Goal: Task Accomplishment & Management: Manage account settings

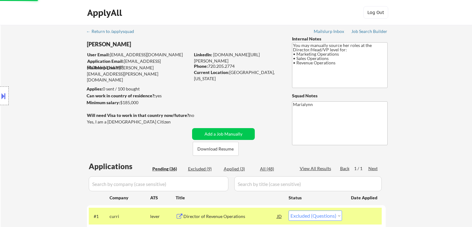
select select ""excluded""
select select ""pending""
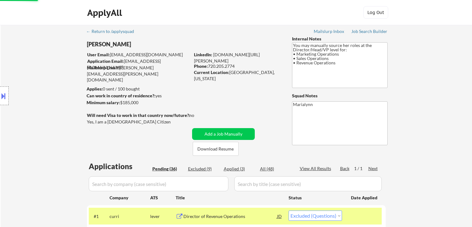
select select ""pending""
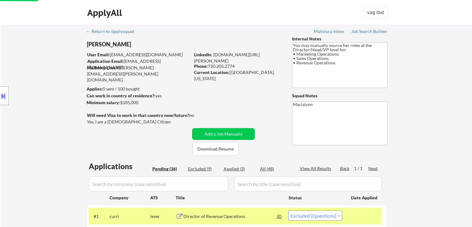
select select ""pending""
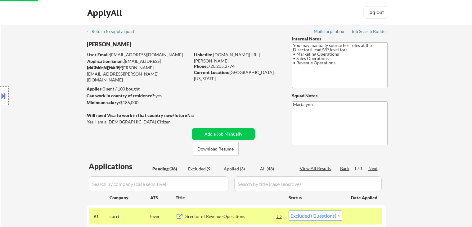
select select ""pending""
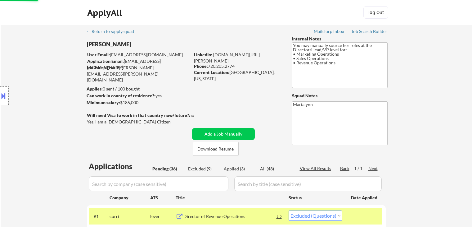
select select ""pending""
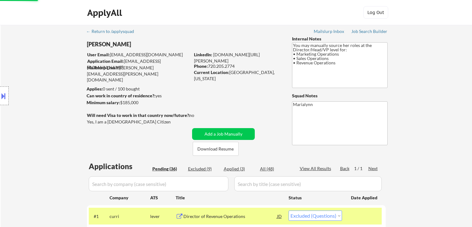
select select ""pending""
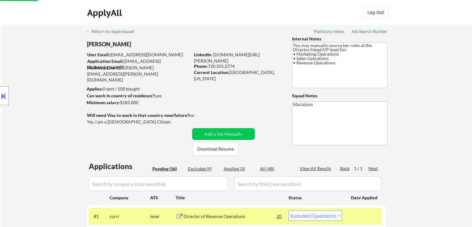
select select ""pending""
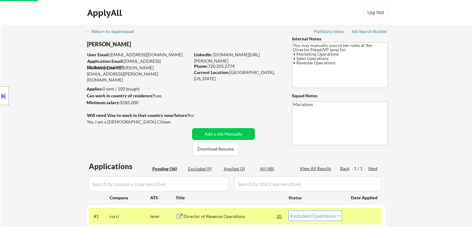
select select ""pending""
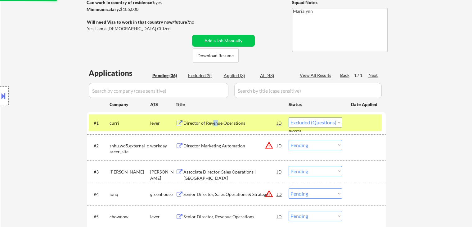
select select ""pending""
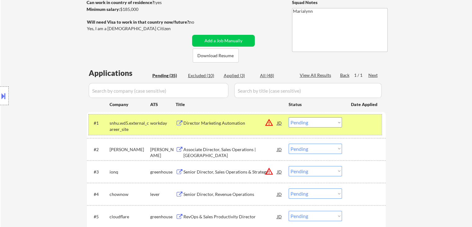
click at [154, 124] on div "workday" at bounding box center [162, 123] width 25 height 6
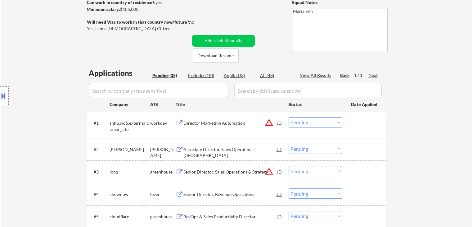
click at [236, 144] on div "Associate Director, Sales Operations | [GEOGRAPHIC_DATA]" at bounding box center [231, 148] width 94 height 11
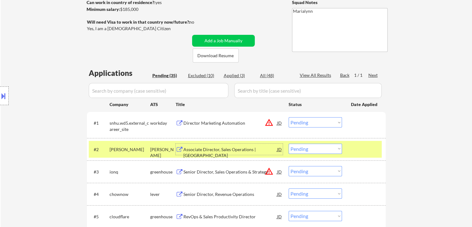
drag, startPoint x: 335, startPoint y: 148, endPoint x: 338, endPoint y: 155, distance: 7.4
click at [335, 149] on select "Choose an option... Pending Applied Excluded (Questions) Excluded (Expired) Exc…" at bounding box center [315, 148] width 53 height 10
click at [289, 143] on select "Choose an option... Pending Applied Excluded (Questions) Excluded (Expired) Exc…" at bounding box center [315, 148] width 53 height 10
select select ""pending""
drag, startPoint x: 151, startPoint y: 150, endPoint x: 155, endPoint y: 151, distance: 3.8
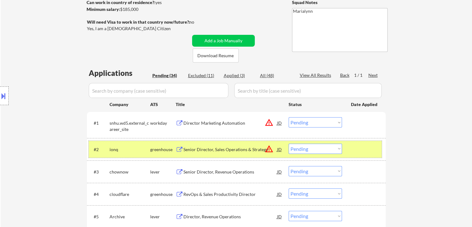
click at [153, 150] on div "greenhouse" at bounding box center [162, 149] width 25 height 6
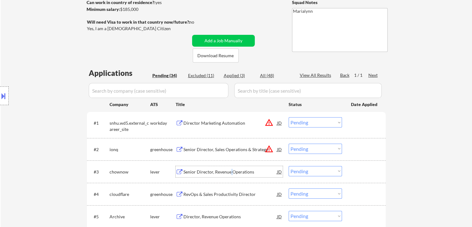
click at [232, 172] on div "Senior Director, Revenue Operations" at bounding box center [231, 172] width 94 height 6
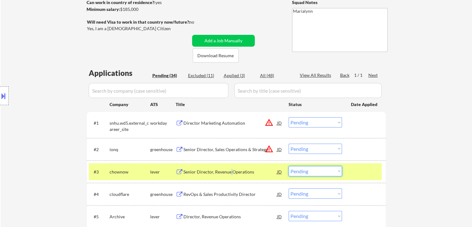
click at [326, 171] on select "Choose an option... Pending Applied Excluded (Questions) Excluded (Expired) Exc…" at bounding box center [315, 171] width 53 height 10
click at [289, 166] on select "Choose an option... Pending Applied Excluded (Questions) Excluded (Expired) Exc…" at bounding box center [315, 171] width 53 height 10
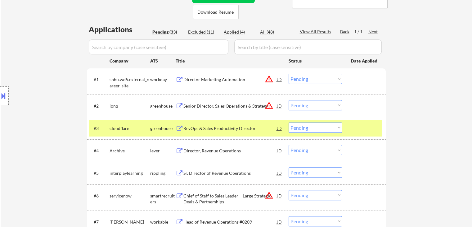
scroll to position [217, 0]
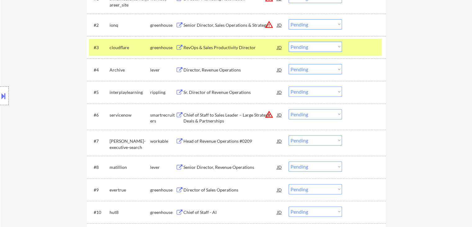
click at [200, 48] on div "RevOps & Sales Productivity Director" at bounding box center [231, 47] width 94 height 6
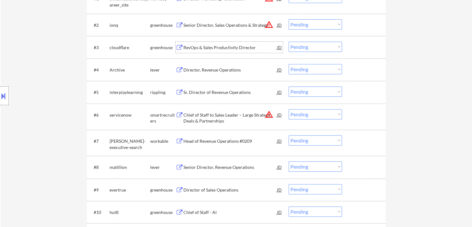
click at [306, 47] on select "Choose an option... Pending Applied Excluded (Questions) Excluded (Expired) Exc…" at bounding box center [315, 47] width 53 height 10
click at [289, 42] on select "Choose an option... Pending Applied Excluded (Questions) Excluded (Expired) Exc…" at bounding box center [315, 47] width 53 height 10
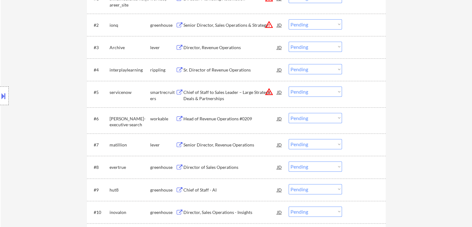
click at [223, 49] on div "Director, Revenue Operations" at bounding box center [231, 47] width 94 height 6
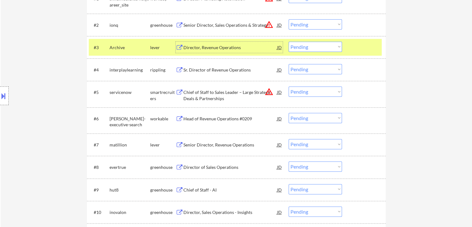
click at [252, 45] on div "Director, Revenue Operations" at bounding box center [231, 47] width 94 height 6
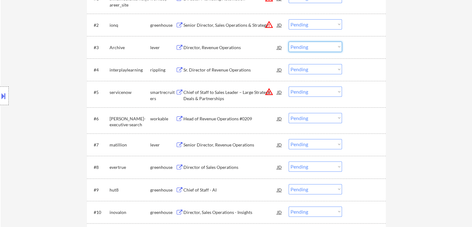
click at [316, 46] on select "Choose an option... Pending Applied Excluded (Questions) Excluded (Expired) Exc…" at bounding box center [315, 47] width 53 height 10
click at [289, 42] on select "Choose an option... Pending Applied Excluded (Questions) Excluded (Expired) Exc…" at bounding box center [315, 47] width 53 height 10
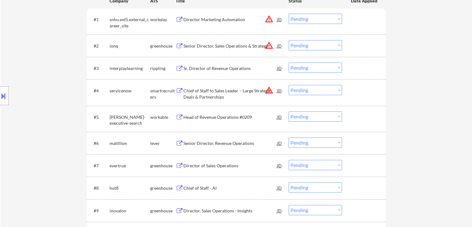
scroll to position [124, 0]
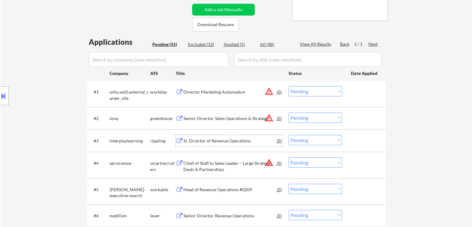
click at [213, 140] on div "Sr. Director of Revenue Operations" at bounding box center [231, 141] width 94 height 6
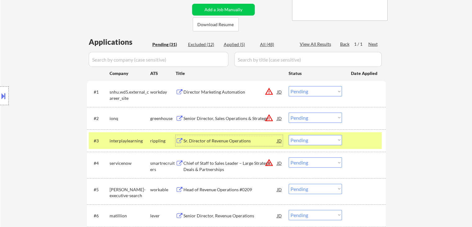
click at [247, 139] on div "Sr. Director of Revenue Operations" at bounding box center [231, 141] width 94 height 6
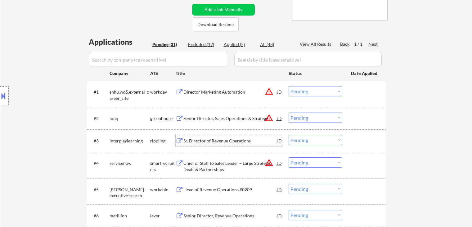
click at [306, 138] on select "Choose an option... Pending Applied Excluded (Questions) Excluded (Expired) Exc…" at bounding box center [315, 140] width 53 height 10
click at [289, 135] on select "Choose an option... Pending Applied Excluded (Questions) Excluded (Expired) Exc…" at bounding box center [315, 140] width 53 height 10
select select ""pending""
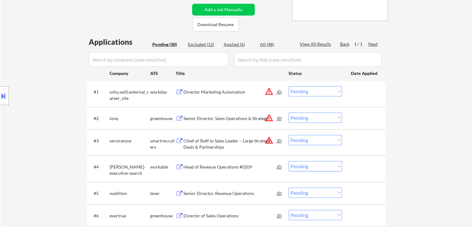
click at [191, 169] on div "Head of Revenue Operations #0209" at bounding box center [231, 167] width 94 height 6
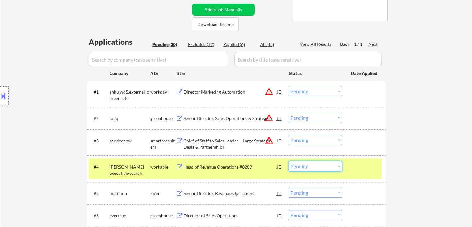
click at [320, 168] on select "Choose an option... Pending Applied Excluded (Questions) Excluded (Expired) Exc…" at bounding box center [315, 166] width 53 height 10
click at [289, 161] on select "Choose an option... Pending Applied Excluded (Questions) Excluded (Expired) Exc…" at bounding box center [315, 166] width 53 height 10
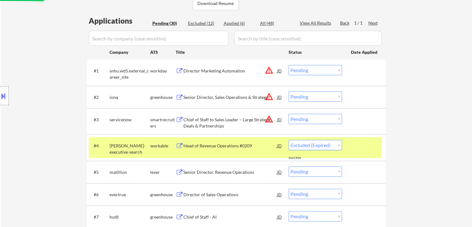
scroll to position [155, 0]
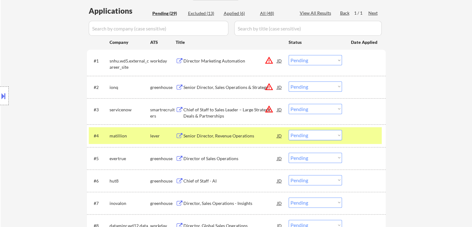
click at [236, 134] on div "Senior Director, Revenue Operations" at bounding box center [231, 136] width 94 height 6
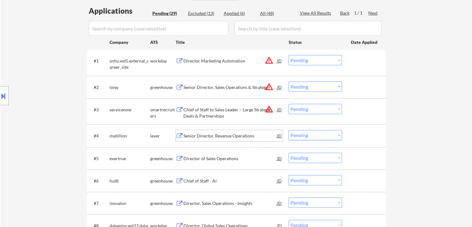
click at [311, 134] on select "Choose an option... Pending Applied Excluded (Questions) Excluded (Expired) Exc…" at bounding box center [315, 135] width 53 height 10
click at [289, 130] on select "Choose an option... Pending Applied Excluded (Questions) Excluded (Expired) Exc…" at bounding box center [315, 135] width 53 height 10
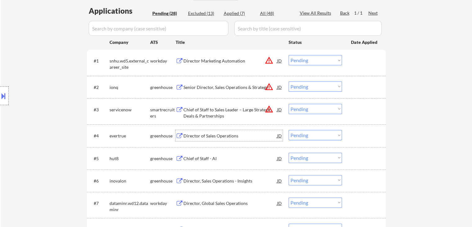
click at [208, 134] on div "Director of Sales Operations" at bounding box center [231, 136] width 94 height 6
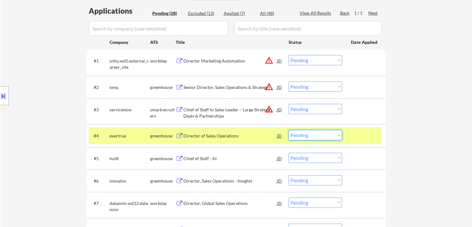
drag, startPoint x: 330, startPoint y: 133, endPoint x: 327, endPoint y: 139, distance: 7.3
click at [330, 133] on select "Choose an option... Pending Applied Excluded (Questions) Excluded (Expired) Exc…" at bounding box center [315, 135] width 53 height 10
click at [289, 130] on select "Choose an option... Pending Applied Excluded (Questions) Excluded (Expired) Exc…" at bounding box center [315, 135] width 53 height 10
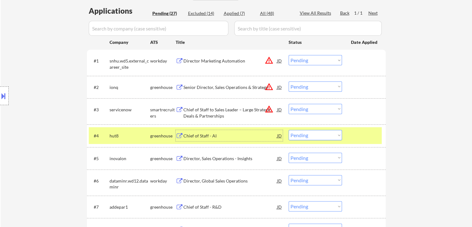
click at [211, 134] on div "Chief of Staff - AI" at bounding box center [231, 136] width 94 height 6
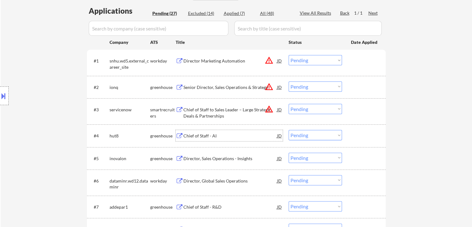
click at [9, 98] on div "Location Inclusions: Centennial, CO Greenwood Village, CO Lone Tree, CO Englewo…" at bounding box center [55, 95] width 111 height 115
click at [7, 99] on div at bounding box center [4, 95] width 9 height 19
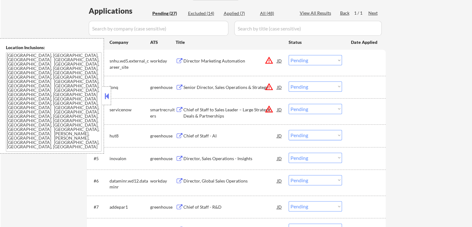
click at [108, 95] on button at bounding box center [106, 95] width 7 height 9
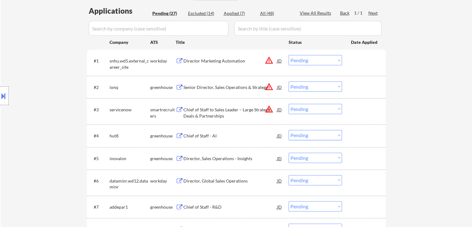
click at [297, 131] on select "Choose an option... Pending Applied Excluded (Questions) Excluded (Expired) Exc…" at bounding box center [315, 135] width 53 height 10
click at [289, 130] on select "Choose an option... Pending Applied Excluded (Questions) Excluded (Expired) Exc…" at bounding box center [315, 135] width 53 height 10
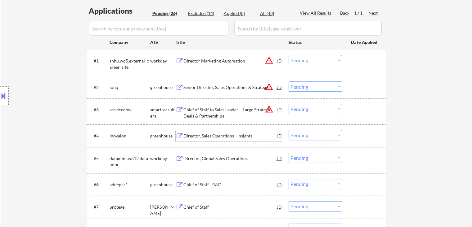
click at [218, 133] on div "Director, Sales Operations - Insights" at bounding box center [231, 136] width 94 height 6
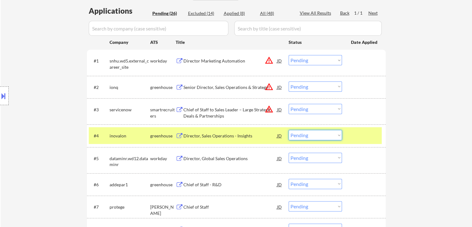
drag, startPoint x: 329, startPoint y: 134, endPoint x: 332, endPoint y: 139, distance: 5.7
click at [329, 136] on select "Choose an option... Pending Applied Excluded (Questions) Excluded (Expired) Exc…" at bounding box center [315, 135] width 53 height 10
click at [289, 130] on select "Choose an option... Pending Applied Excluded (Questions) Excluded (Expired) Exc…" at bounding box center [315, 135] width 53 height 10
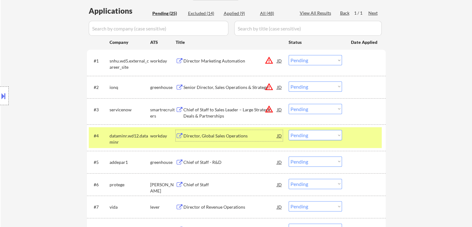
click at [205, 138] on div "Director, Global Sales Operations" at bounding box center [231, 136] width 94 height 6
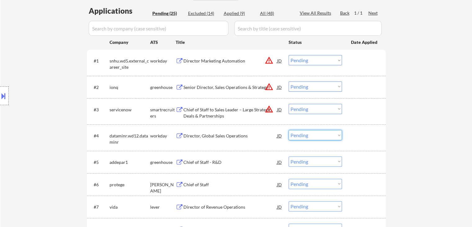
click at [297, 138] on select "Choose an option... Pending Applied Excluded (Questions) Excluded (Expired) Exc…" at bounding box center [315, 135] width 53 height 10
click at [289, 130] on select "Choose an option... Pending Applied Excluded (Questions) Excluded (Expired) Exc…" at bounding box center [315, 135] width 53 height 10
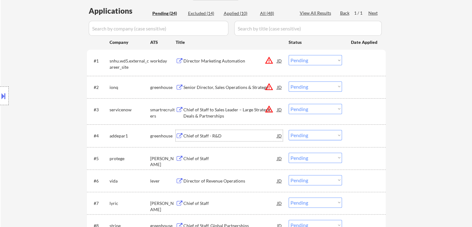
click at [199, 138] on div "Chief of Staff - R&D" at bounding box center [231, 136] width 94 height 6
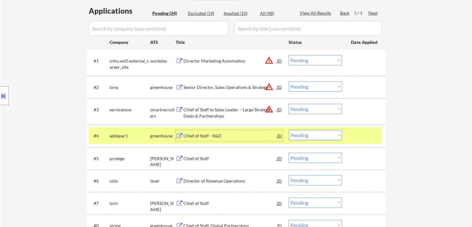
drag, startPoint x: 306, startPoint y: 134, endPoint x: 308, endPoint y: 138, distance: 3.9
click at [306, 134] on select "Choose an option... Pending Applied Excluded (Questions) Excluded (Expired) Exc…" at bounding box center [315, 135] width 53 height 10
click at [289, 130] on select "Choose an option... Pending Applied Excluded (Questions) Excluded (Expired) Exc…" at bounding box center [315, 135] width 53 height 10
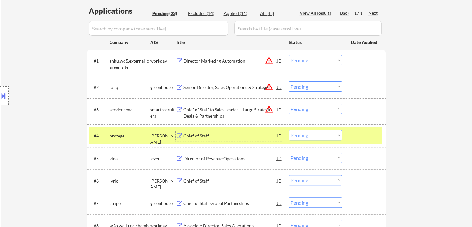
click at [208, 136] on div "Chief of Staff" at bounding box center [231, 136] width 94 height 6
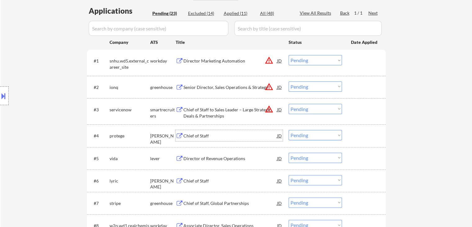
click at [301, 135] on select "Choose an option... Pending Applied Excluded (Questions) Excluded (Expired) Exc…" at bounding box center [315, 135] width 53 height 10
click at [289, 130] on select "Choose an option... Pending Applied Excluded (Questions) Excluded (Expired) Exc…" at bounding box center [315, 135] width 53 height 10
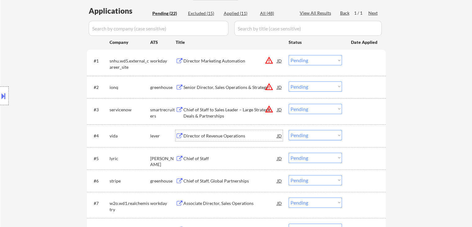
click at [214, 132] on div "Director of Revenue Operations" at bounding box center [231, 135] width 94 height 11
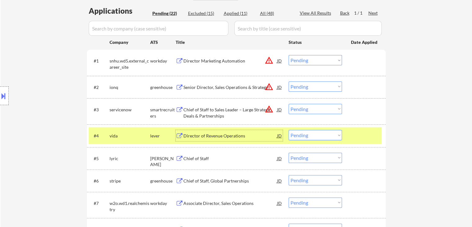
click at [314, 134] on select "Choose an option... Pending Applied Excluded (Questions) Excluded (Expired) Exc…" at bounding box center [315, 135] width 53 height 10
click at [289, 130] on select "Choose an option... Pending Applied Excluded (Questions) Excluded (Expired) Exc…" at bounding box center [315, 135] width 53 height 10
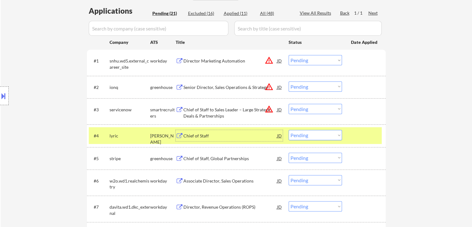
click at [209, 138] on div "Chief of Staff" at bounding box center [231, 135] width 94 height 11
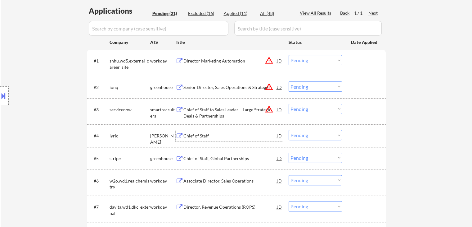
click at [212, 138] on div "Chief of Staff" at bounding box center [231, 136] width 94 height 6
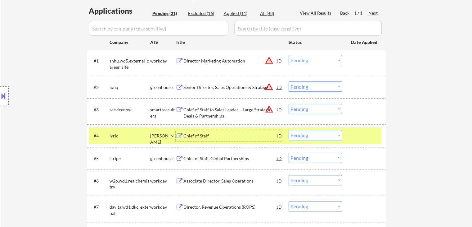
click at [326, 135] on select "Choose an option... Pending Applied Excluded (Questions) Excluded (Expired) Exc…" at bounding box center [315, 135] width 53 height 10
click at [289, 130] on select "Choose an option... Pending Applied Excluded (Questions) Excluded (Expired) Exc…" at bounding box center [315, 135] width 53 height 10
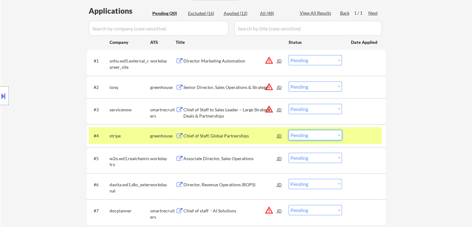
click at [332, 131] on select "Choose an option... Pending Applied Excluded (Questions) Excluded (Expired) Exc…" at bounding box center [315, 135] width 53 height 10
click at [208, 134] on div "Chief of Staff, Global Partnerships" at bounding box center [231, 136] width 94 height 6
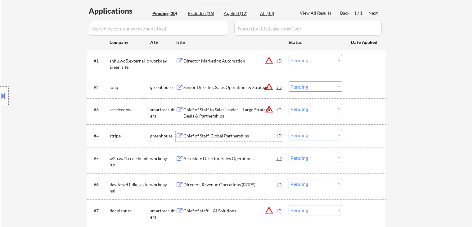
click at [315, 132] on select "Choose an option... Pending Applied Excluded (Questions) Excluded (Expired) Exc…" at bounding box center [315, 135] width 53 height 10
click at [289, 130] on select "Choose an option... Pending Applied Excluded (Questions) Excluded (Expired) Exc…" at bounding box center [315, 135] width 53 height 10
select select ""pending""
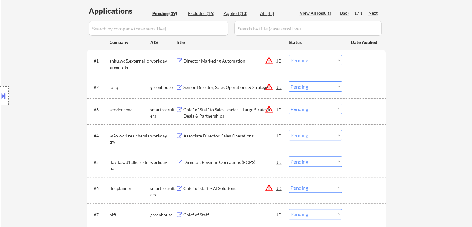
click at [206, 13] on div "Excluded (16)" at bounding box center [203, 13] width 31 height 6
select select ""excluded__salary_""
select select ""excluded__expired_""
select select ""excluded__salary_""
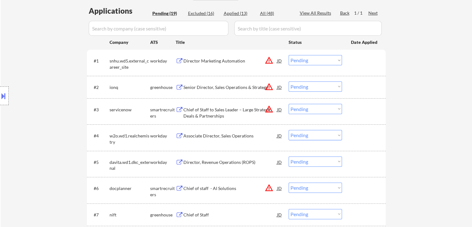
select select ""excluded__expired_""
select select ""excluded__bad_match_""
select select ""excluded__location_""
select select ""excluded__blocklist_""
select select ""excluded__bad_match_""
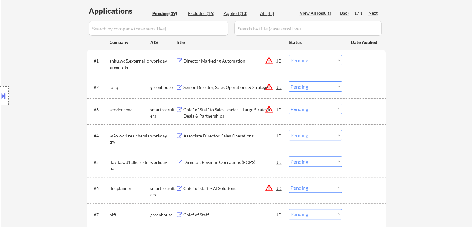
select select ""excluded""
select select ""excluded__expired_""
select select ""excluded__salary_""
select select ""excluded__expired_""
select select ""excluded__salary_""
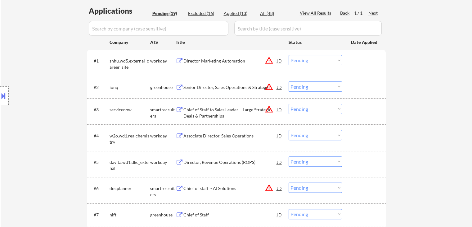
select select ""excluded""
select select ""excluded__salary_""
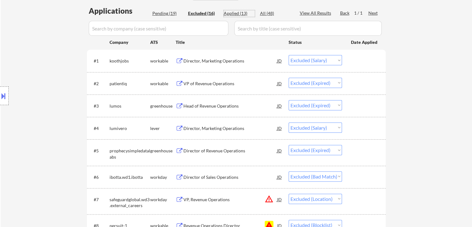
click at [235, 13] on div "Applied (13)" at bounding box center [239, 13] width 31 height 6
select select ""applied""
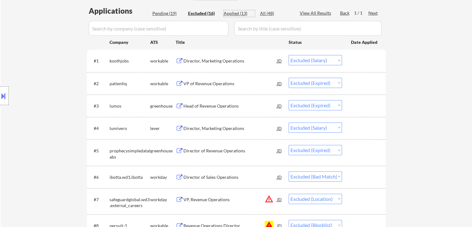
select select ""applied""
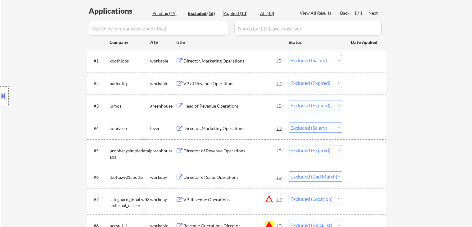
select select ""applied""
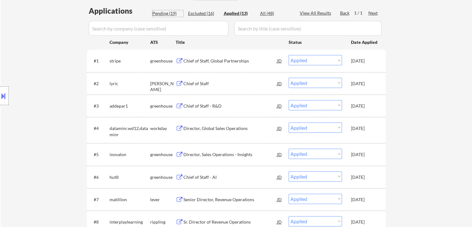
click at [166, 13] on div "Pending (19)" at bounding box center [167, 13] width 31 height 6
select select ""pending""
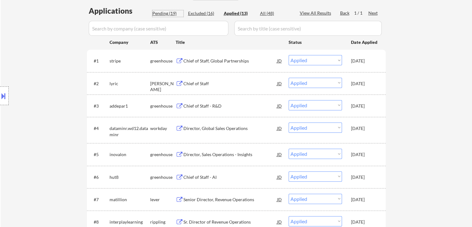
select select ""pending""
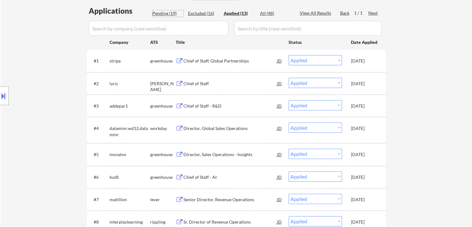
select select ""pending""
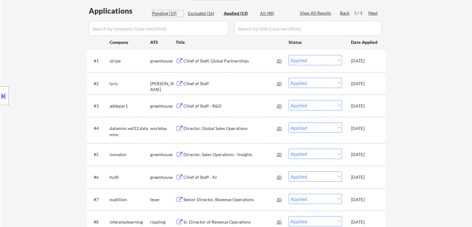
select select ""pending""
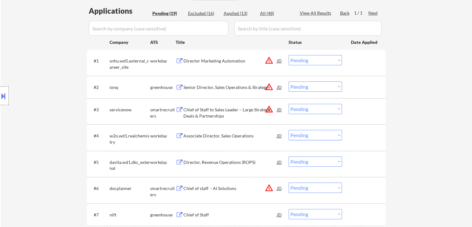
scroll to position [186, 0]
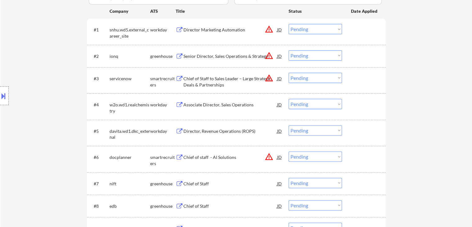
click at [227, 108] on div "Associate Director, Sales Operations" at bounding box center [231, 104] width 94 height 11
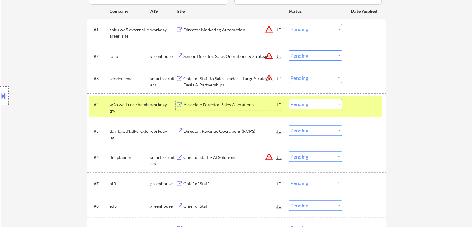
click at [301, 104] on select "Choose an option... Pending Applied Excluded (Questions) Excluded (Expired) Exc…" at bounding box center [315, 104] width 53 height 10
click at [289, 99] on select "Choose an option... Pending Applied Excluded (Questions) Excluded (Expired) Exc…" at bounding box center [315, 104] width 53 height 10
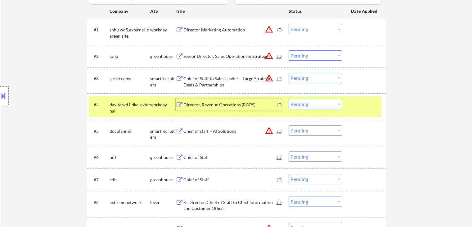
click at [235, 102] on div "Director, Revenue Operations (ROPS)" at bounding box center [231, 105] width 94 height 6
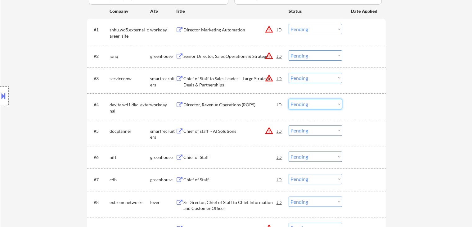
click at [303, 107] on select "Choose an option... Pending Applied Excluded (Questions) Excluded (Expired) Exc…" at bounding box center [315, 104] width 53 height 10
drag, startPoint x: 310, startPoint y: 104, endPoint x: 315, endPoint y: 108, distance: 6.6
click at [310, 104] on select "Choose an option... Pending Applied Excluded (Questions) Excluded (Expired) Exc…" at bounding box center [315, 104] width 53 height 10
click at [289, 99] on select "Choose an option... Pending Applied Excluded (Questions) Excluded (Expired) Exc…" at bounding box center [315, 104] width 53 height 10
select select ""pending""
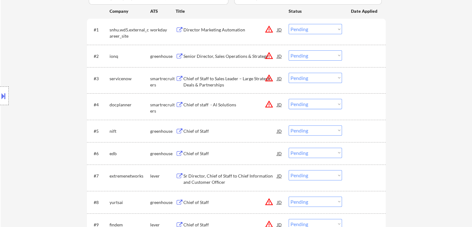
click at [203, 130] on div "Chief of Staff" at bounding box center [231, 131] width 94 height 6
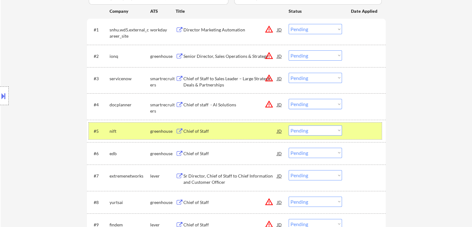
click at [313, 136] on div "#5 nift greenhouse Chief of Staff JD warning_amber Choose an option... Pending …" at bounding box center [235, 130] width 293 height 17
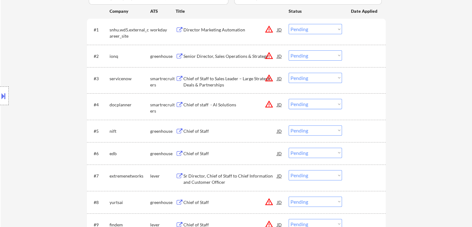
click at [318, 133] on select "Choose an option... Pending Applied Excluded (Questions) Excluded (Expired) Exc…" at bounding box center [315, 130] width 53 height 10
click at [289, 125] on select "Choose an option... Pending Applied Excluded (Questions) Excluded (Expired) Exc…" at bounding box center [315, 130] width 53 height 10
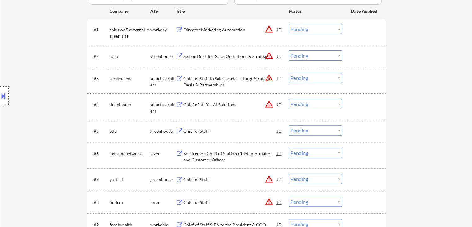
click at [197, 128] on div "Chief of Staff" at bounding box center [231, 131] width 94 height 6
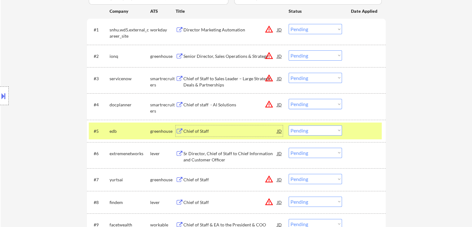
click at [218, 130] on div "Chief of Staff" at bounding box center [231, 131] width 94 height 6
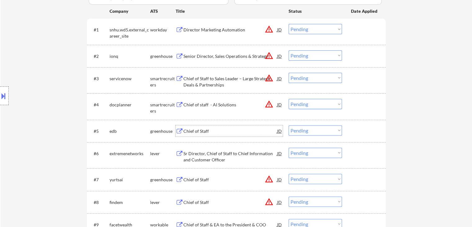
drag, startPoint x: 311, startPoint y: 129, endPoint x: 313, endPoint y: 135, distance: 6.2
click at [311, 129] on select "Choose an option... Pending Applied Excluded (Questions) Excluded (Expired) Exc…" at bounding box center [315, 130] width 53 height 10
click at [289, 125] on select "Choose an option... Pending Applied Excluded (Questions) Excluded (Expired) Exc…" at bounding box center [315, 130] width 53 height 10
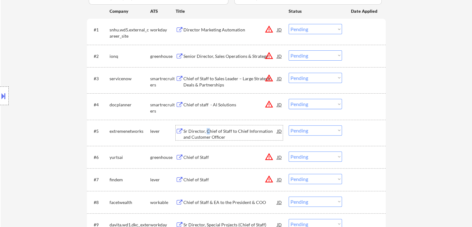
click at [208, 131] on div "Sr Director, Chief of Staff to Chief Information and Customer Officer" at bounding box center [231, 134] width 94 height 12
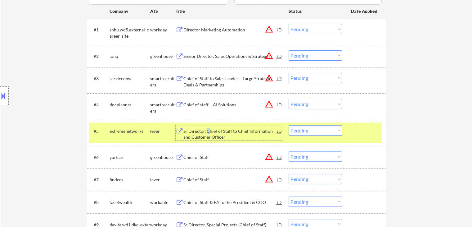
click at [320, 131] on select "Choose an option... Pending Applied Excluded (Questions) Excluded (Expired) Exc…" at bounding box center [315, 130] width 53 height 10
click at [289, 125] on select "Choose an option... Pending Applied Excluded (Questions) Excluded (Expired) Exc…" at bounding box center [315, 130] width 53 height 10
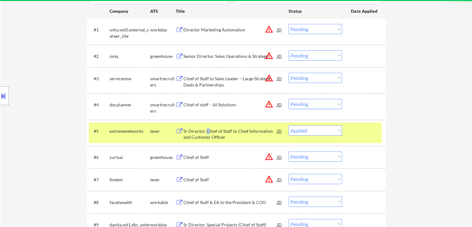
select select ""pending""
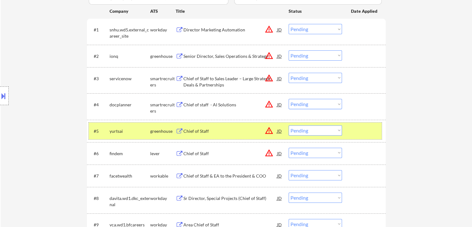
click at [159, 128] on div "greenhouse" at bounding box center [162, 131] width 25 height 6
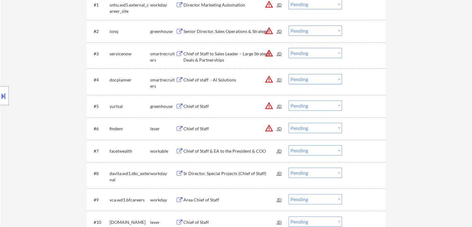
scroll to position [248, 0]
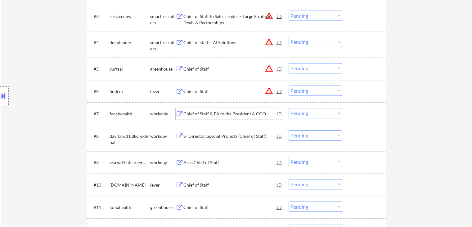
click at [214, 114] on div "Chief of Staff & EA to the President & COO" at bounding box center [231, 114] width 94 height 6
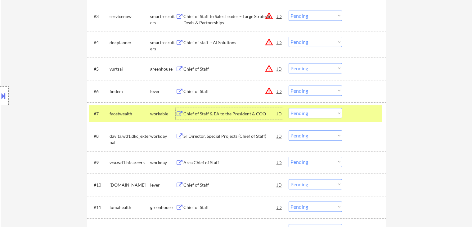
click at [313, 114] on select "Choose an option... Pending Applied Excluded (Questions) Excluded (Expired) Exc…" at bounding box center [315, 113] width 53 height 10
click at [289, 108] on select "Choose an option... Pending Applied Excluded (Questions) Excluded (Expired) Exc…" at bounding box center [315, 113] width 53 height 10
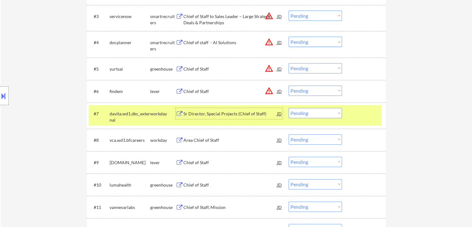
click at [207, 108] on div "Sr Director, Special Projects (Chief of Staff)" at bounding box center [231, 113] width 94 height 11
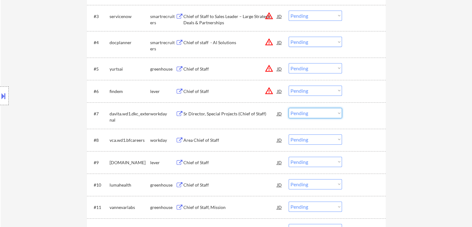
click at [298, 114] on select "Choose an option... Pending Applied Excluded (Questions) Excluded (Expired) Exc…" at bounding box center [315, 113] width 53 height 10
click at [289, 108] on select "Choose an option... Pending Applied Excluded (Questions) Excluded (Expired) Exc…" at bounding box center [315, 113] width 53 height 10
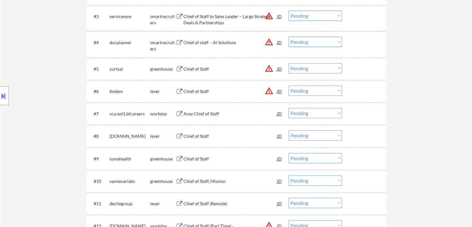
click at [195, 114] on div "Area Chief of Staff" at bounding box center [231, 114] width 94 height 6
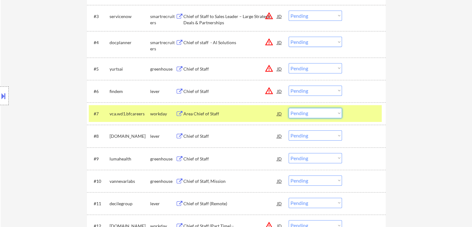
click at [318, 113] on select "Choose an option... Pending Applied Excluded (Questions) Excluded (Expired) Exc…" at bounding box center [315, 113] width 53 height 10
click at [289, 108] on select "Choose an option... Pending Applied Excluded (Questions) Excluded (Expired) Exc…" at bounding box center [315, 113] width 53 height 10
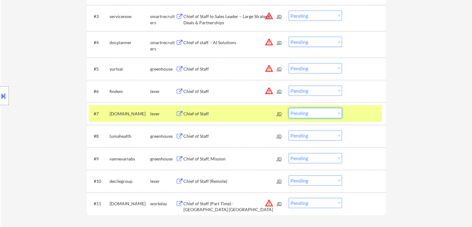
drag, startPoint x: 324, startPoint y: 110, endPoint x: 323, endPoint y: 117, distance: 7.2
click at [324, 111] on select "Choose an option... Pending Applied Excluded (Questions) Excluded (Expired) Exc…" at bounding box center [315, 113] width 53 height 10
click at [289, 108] on select "Choose an option... Pending Applied Excluded (Questions) Excluded (Expired) Exc…" at bounding box center [315, 113] width 53 height 10
click at [202, 112] on div "Chief of Staff" at bounding box center [231, 114] width 94 height 6
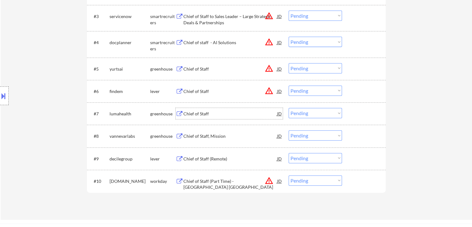
click at [202, 111] on div "Chief of Staff" at bounding box center [231, 114] width 94 height 6
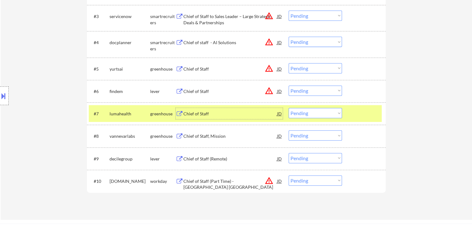
click at [323, 108] on select "Choose an option... Pending Applied Excluded (Questions) Excluded (Expired) Exc…" at bounding box center [315, 113] width 53 height 10
click at [289, 108] on select "Choose an option... Pending Applied Excluded (Questions) Excluded (Expired) Exc…" at bounding box center [315, 113] width 53 height 10
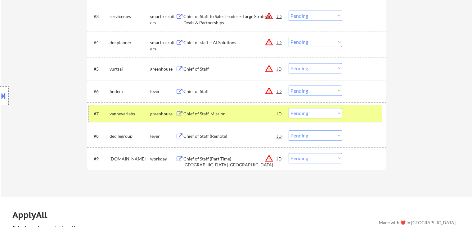
click at [207, 106] on div "#7 vannevarlabs greenhouse Chief of Staff, Mission JD warning_amber Choose an o…" at bounding box center [235, 113] width 293 height 17
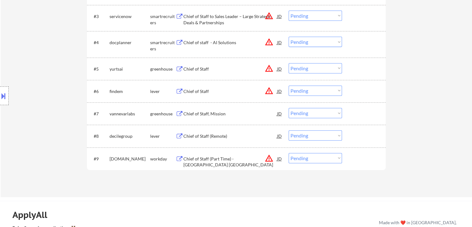
click at [205, 111] on div "Chief of Staff, Mission" at bounding box center [231, 114] width 94 height 6
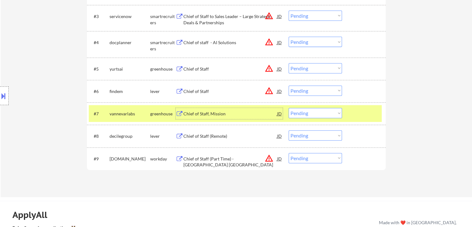
click at [321, 112] on select "Choose an option... Pending Applied Excluded (Questions) Excluded (Expired) Exc…" at bounding box center [315, 113] width 53 height 10
click at [289, 108] on select "Choose an option... Pending Applied Excluded (Questions) Excluded (Expired) Exc…" at bounding box center [315, 113] width 53 height 10
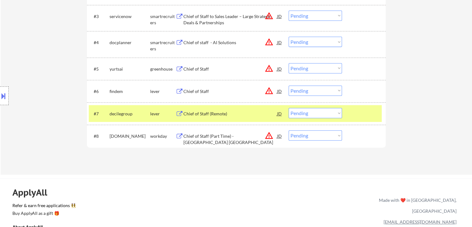
click at [217, 115] on div "Chief of Staff (Remote)" at bounding box center [231, 114] width 94 height 6
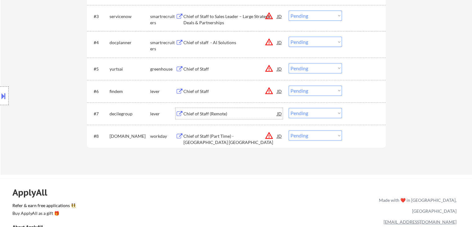
click at [187, 112] on div "Chief of Staff (Remote)" at bounding box center [231, 114] width 94 height 6
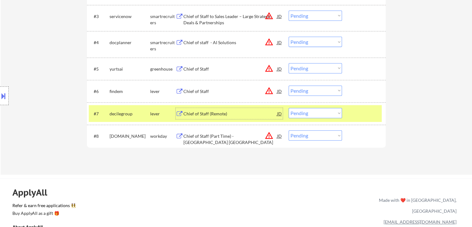
drag, startPoint x: 324, startPoint y: 110, endPoint x: 320, endPoint y: 114, distance: 4.9
click at [324, 110] on select "Choose an option... Pending Applied Excluded (Questions) Excluded (Expired) Exc…" at bounding box center [315, 113] width 53 height 10
click at [289, 108] on select "Choose an option... Pending Applied Excluded (Questions) Excluded (Expired) Exc…" at bounding box center [315, 113] width 53 height 10
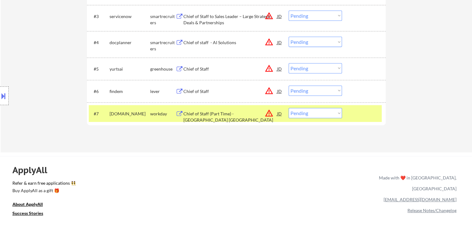
click at [214, 114] on div "Chief of Staff (Part Time) - Chicago IL" at bounding box center [231, 117] width 94 height 12
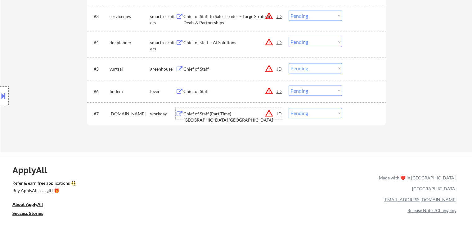
drag, startPoint x: 302, startPoint y: 111, endPoint x: 309, endPoint y: 116, distance: 8.0
click at [305, 114] on select "Choose an option... Pending Applied Excluded (Questions) Excluded (Expired) Exc…" at bounding box center [315, 113] width 53 height 10
select select ""excluded__bad_match_""
click at [289, 108] on select "Choose an option... Pending Applied Excluded (Questions) Excluded (Expired) Exc…" at bounding box center [315, 113] width 53 height 10
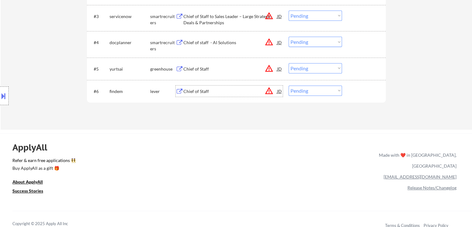
click at [189, 91] on div "Chief of Staff" at bounding box center [231, 91] width 94 height 6
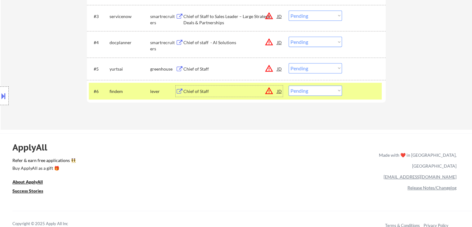
click at [302, 92] on select "Choose an option... Pending Applied Excluded (Questions) Excluded (Expired) Exc…" at bounding box center [315, 90] width 53 height 10
select select ""applied""
click at [289, 85] on select "Choose an option... Pending Applied Excluded (Questions) Excluded (Expired) Exc…" at bounding box center [315, 90] width 53 height 10
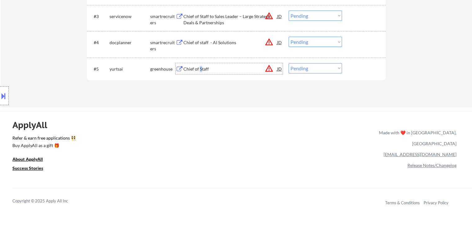
click at [200, 65] on div "Chief of Staff" at bounding box center [231, 68] width 94 height 11
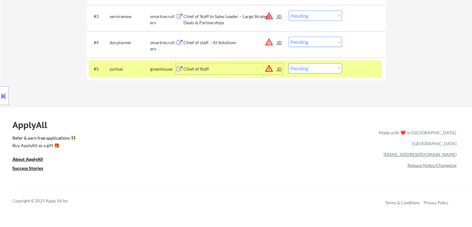
click at [241, 67] on div "Chief of Staff" at bounding box center [231, 69] width 94 height 6
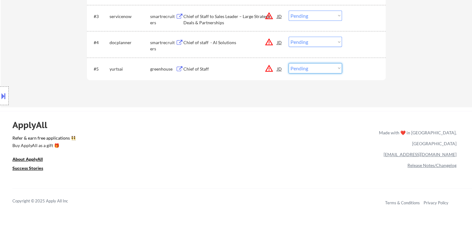
click at [296, 70] on select "Choose an option... Pending Applied Excluded (Questions) Excluded (Expired) Exc…" at bounding box center [315, 68] width 53 height 10
select select ""applied""
click at [289, 63] on select "Choose an option... Pending Applied Excluded (Questions) Excluded (Expired) Exc…" at bounding box center [315, 68] width 53 height 10
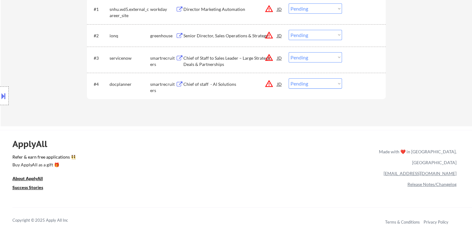
scroll to position [155, 0]
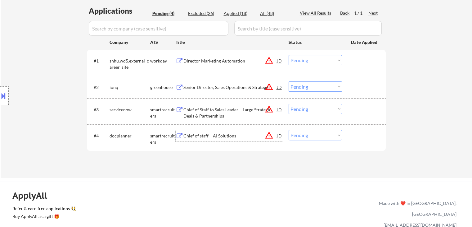
click at [209, 136] on div "Chief of staff - AI Solutions" at bounding box center [231, 136] width 94 height 6
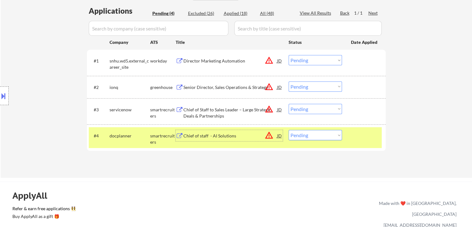
click at [317, 134] on select "Choose an option... Pending Applied Excluded (Questions) Excluded (Expired) Exc…" at bounding box center [315, 135] width 53 height 10
select select ""excluded__expired_""
click at [289, 130] on select "Choose an option... Pending Applied Excluded (Questions) Excluded (Expired) Exc…" at bounding box center [315, 135] width 53 height 10
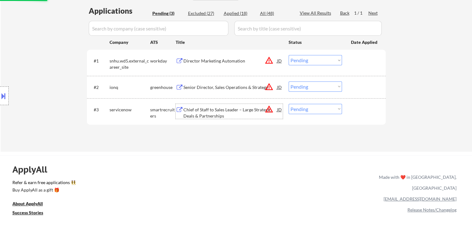
click at [216, 110] on div "Chief of Staff to Sales Leader – Large Strategic Deals & Partnerships" at bounding box center [231, 113] width 94 height 12
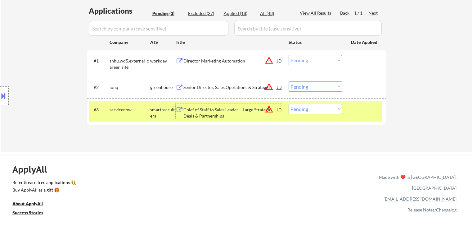
click at [327, 110] on select "Choose an option... Pending Applied Excluded (Questions) Excluded (Expired) Exc…" at bounding box center [315, 109] width 53 height 10
select select ""excluded__expired_""
click at [289, 104] on select "Choose an option... Pending Applied Excluded (Questions) Excluded (Expired) Exc…" at bounding box center [315, 109] width 53 height 10
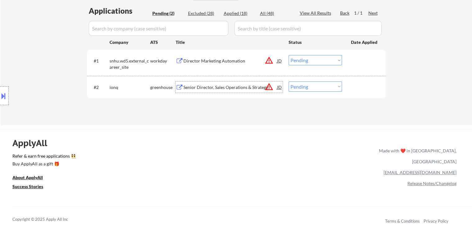
click at [225, 84] on div "Senior Director, Sales Operations & Strategy" at bounding box center [231, 86] width 94 height 11
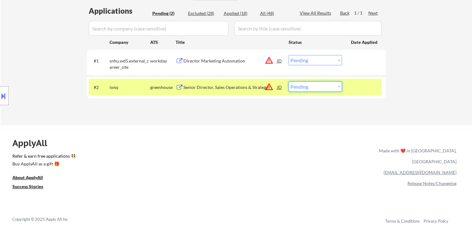
drag, startPoint x: 330, startPoint y: 85, endPoint x: 323, endPoint y: 91, distance: 9.3
click at [330, 85] on select "Choose an option... Pending Applied Excluded (Questions) Excluded (Expired) Exc…" at bounding box center [315, 86] width 53 height 10
select select ""applied""
click at [289, 81] on select "Choose an option... Pending Applied Excluded (Questions) Excluded (Expired) Exc…" at bounding box center [315, 86] width 53 height 10
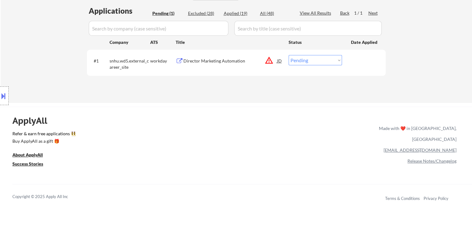
click at [216, 60] on div "Director Marketing Automation" at bounding box center [231, 61] width 94 height 6
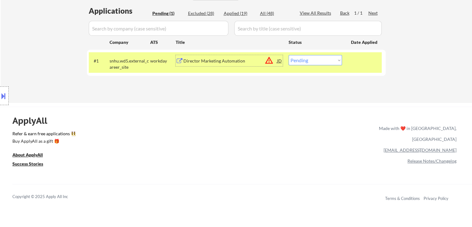
click at [316, 59] on select "Choose an option... Pending Applied Excluded (Questions) Excluded (Expired) Exc…" at bounding box center [315, 60] width 53 height 10
select select ""excluded__expired_""
click at [289, 55] on select "Choose an option... Pending Applied Excluded (Questions) Excluded (Expired) Exc…" at bounding box center [315, 60] width 53 height 10
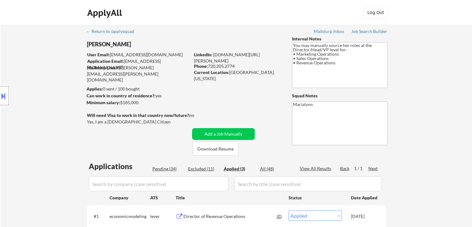
select select ""applied""
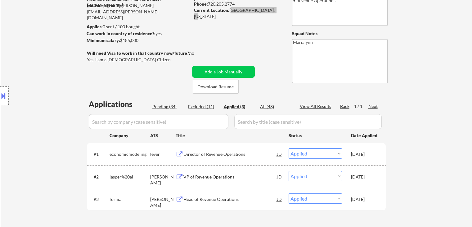
select select ""applied""
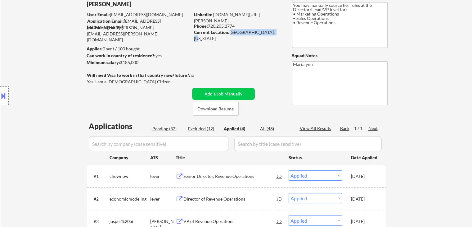
scroll to position [31, 0]
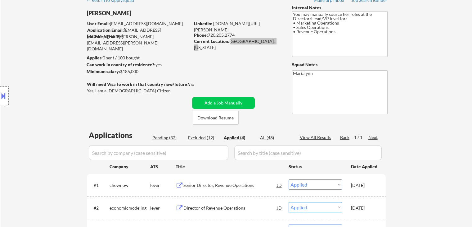
select select ""applied""
drag, startPoint x: 123, startPoint y: 14, endPoint x: 119, endPoint y: 15, distance: 3.5
click at [119, 15] on div "[PERSON_NAME]" at bounding box center [151, 13] width 128 height 8
drag, startPoint x: 125, startPoint y: 11, endPoint x: 102, endPoint y: 13, distance: 23.6
click at [102, 13] on div "[PERSON_NAME]" at bounding box center [151, 13] width 128 height 8
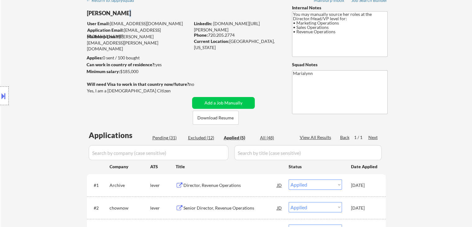
copy div "Stephens"
drag, startPoint x: 229, startPoint y: 40, endPoint x: 271, endPoint y: 45, distance: 41.6
click at [271, 45] on div "← Return to /applysquad Mailslurp Inbox Job Search Builder Laura Stephens User …" at bounding box center [237, 151] width 310 height 314
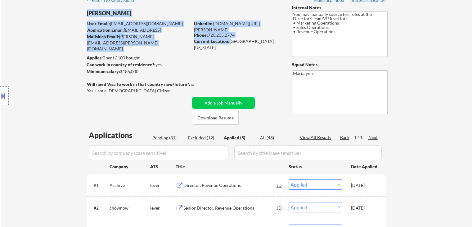
copy div "Laura Stephens User Email: lauragluck@gmail.com Application Email: lauragluck@g…"
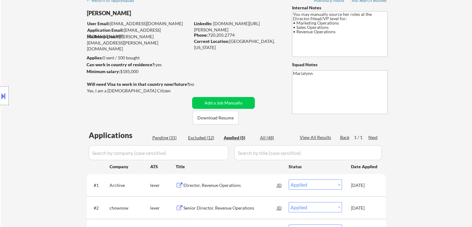
click at [260, 49] on div "← Return to /applysquad Mailslurp Inbox Job Search Builder Laura Stephens User …" at bounding box center [237, 151] width 310 height 314
drag, startPoint x: 235, startPoint y: 41, endPoint x: 270, endPoint y: 43, distance: 35.7
click at [270, 43] on div "Current Location: Centennial, Colorado" at bounding box center [238, 44] width 88 height 12
copy div "[GEOGRAPHIC_DATA], [US_STATE]"
select select ""applied""
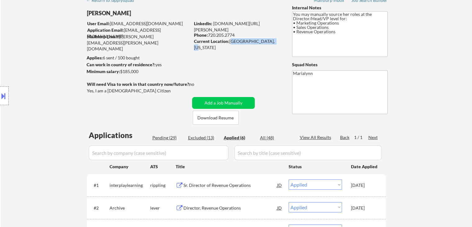
copy div "[GEOGRAPHIC_DATA], [US_STATE]"
select select ""applied""
click at [224, 36] on div "Phone: 720.205.2774" at bounding box center [238, 35] width 88 height 6
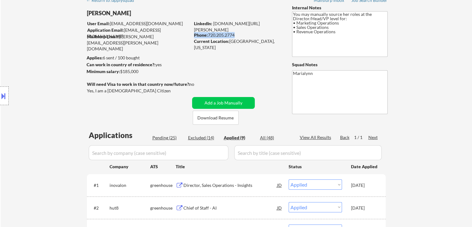
click at [224, 35] on div "Phone: 720.205.2774" at bounding box center [238, 35] width 88 height 6
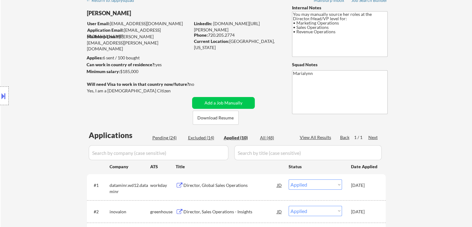
select select ""applied""
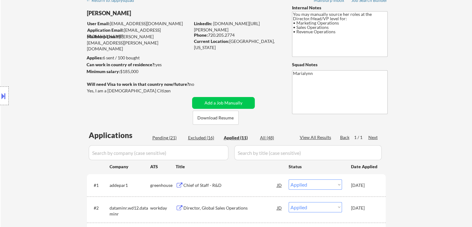
click at [236, 40] on div "Current Location: Centennial, Colorado" at bounding box center [238, 44] width 88 height 12
drag, startPoint x: 231, startPoint y: 39, endPoint x: 268, endPoint y: 42, distance: 37.7
click at [270, 41] on div "Current Location: Centennial, Colorado" at bounding box center [238, 44] width 88 height 12
copy div "[GEOGRAPHIC_DATA], [US_STATE]"
select select ""applied""
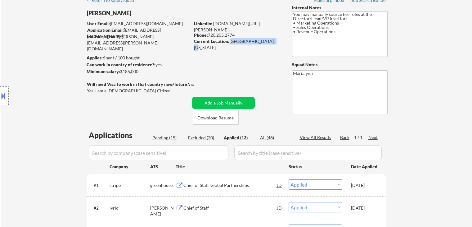
copy div "[GEOGRAPHIC_DATA], [US_STATE]"
select select ""applied""
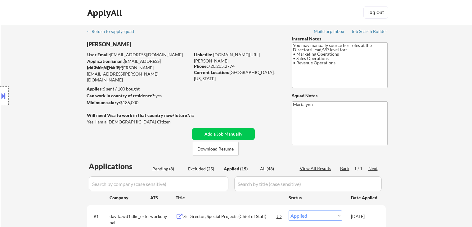
select select ""applied""
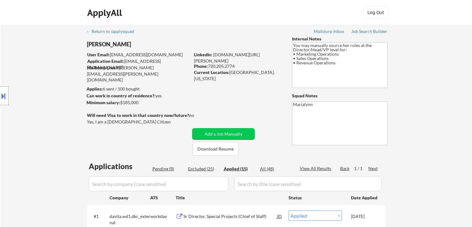
select select ""applied""
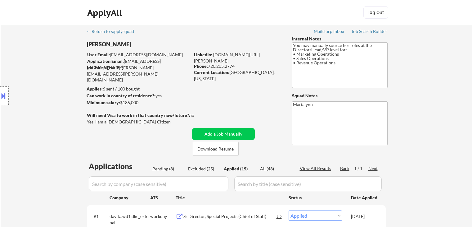
select select ""applied""
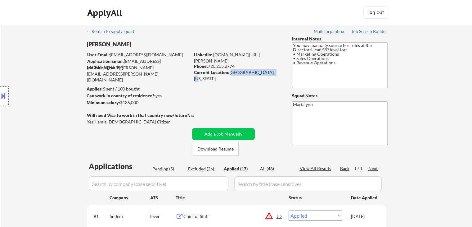
scroll to position [31, 0]
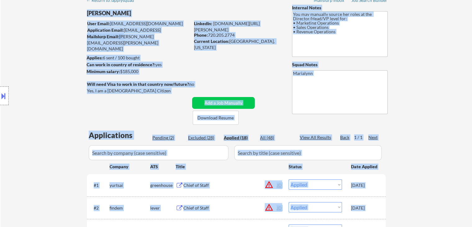
drag, startPoint x: 85, startPoint y: 90, endPoint x: 142, endPoint y: 95, distance: 57.1
click at [142, 95] on body "← Return to /applysquad Mailslurp Inbox Job Search Builder Laura Stephens User …" at bounding box center [236, 82] width 472 height 227
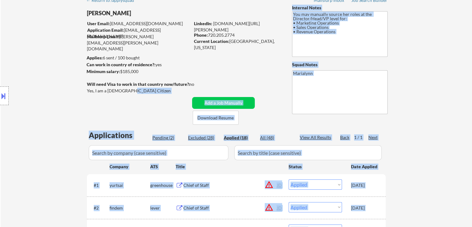
drag, startPoint x: 131, startPoint y: 92, endPoint x: 85, endPoint y: 87, distance: 45.9
click at [94, 85] on body "← Return to /applysquad Mailslurp Inbox Job Search Builder Laura Stephens User …" at bounding box center [236, 82] width 472 height 227
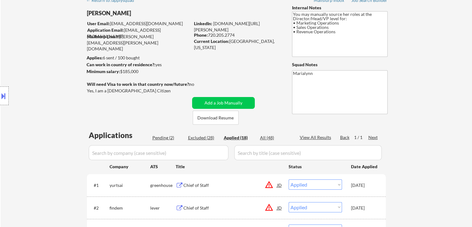
click at [120, 90] on div "Yes, I am a US Citizen" at bounding box center [139, 91] width 105 height 6
copy div "Yes, I am a US Citizen"
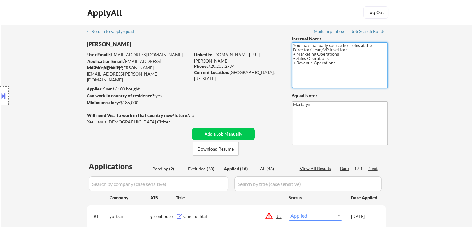
drag, startPoint x: 340, startPoint y: 64, endPoint x: 288, endPoint y: 43, distance: 56.8
select select ""applied""
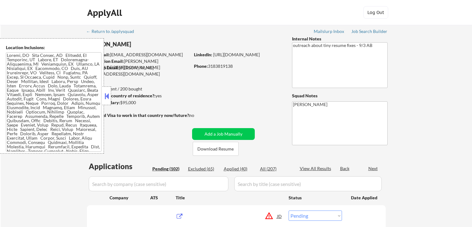
select select ""pending""
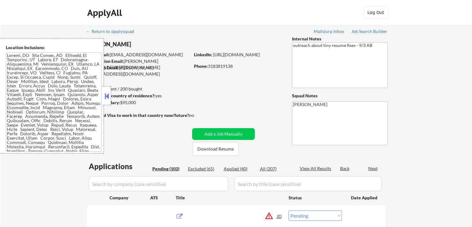
select select ""pending""
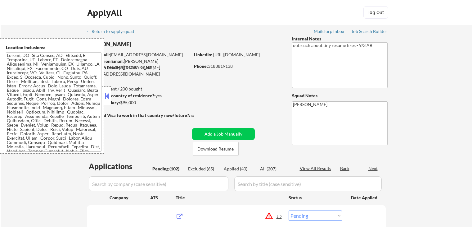
select select ""pending""
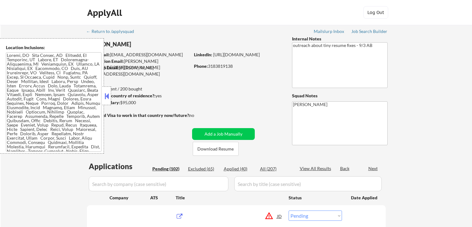
select select ""pending""
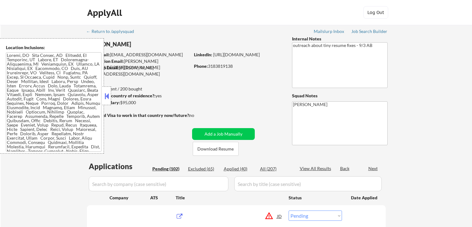
select select ""pending""
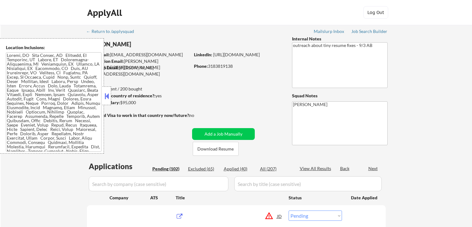
select select ""pending""
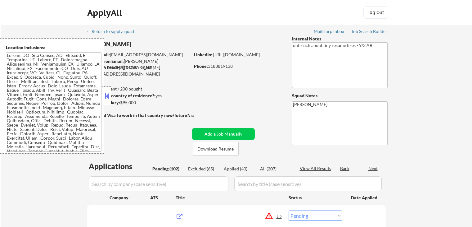
select select ""pending""
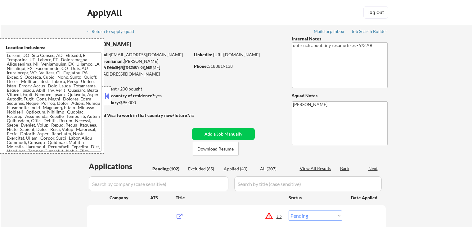
select select ""pending""
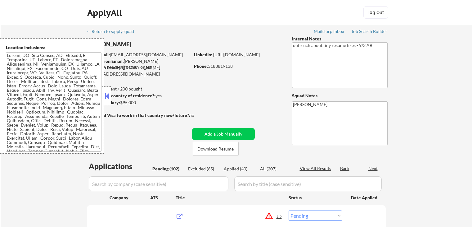
select select ""pending""
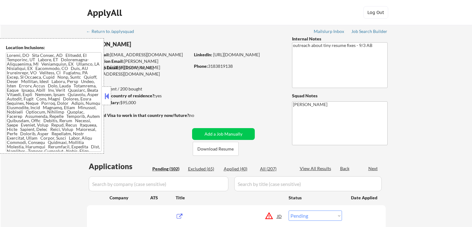
select select ""pending""
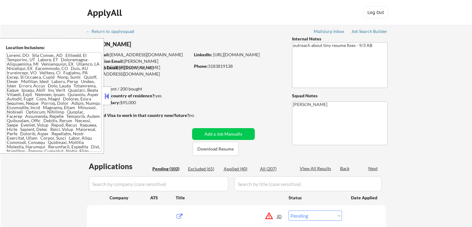
select select ""pending""
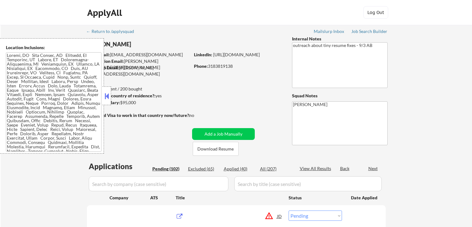
select select ""pending""
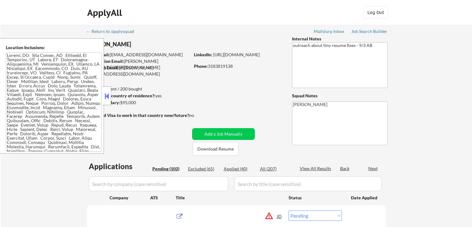
select select ""pending""
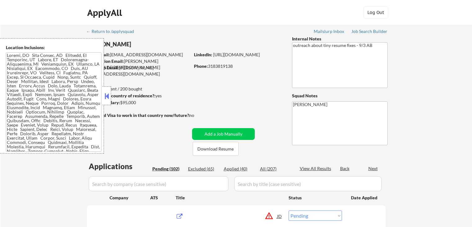
select select ""pending""
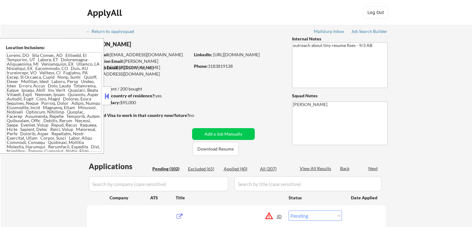
select select ""pending""
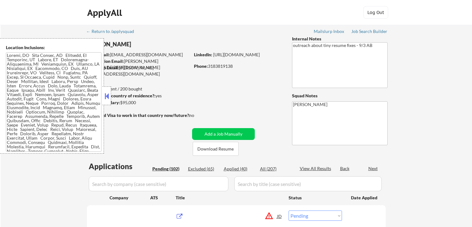
select select ""pending""
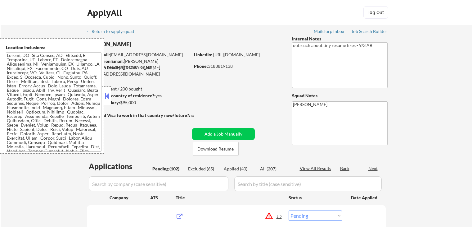
select select ""pending""
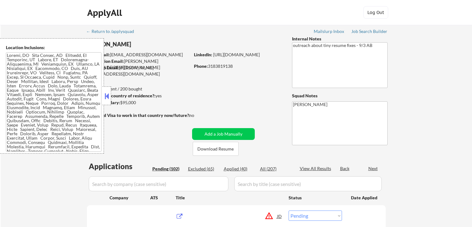
select select ""pending""
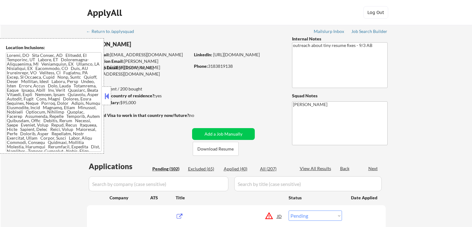
select select ""pending""
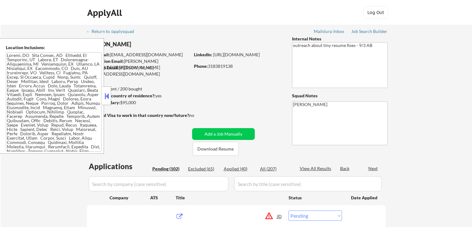
select select ""pending""
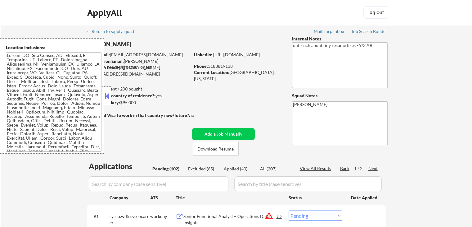
click at [107, 96] on button at bounding box center [106, 95] width 7 height 9
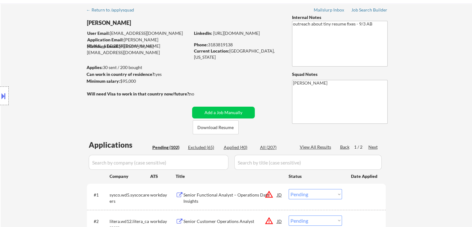
scroll to position [31, 0]
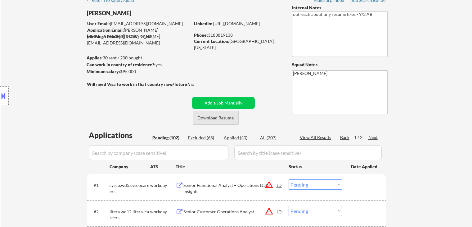
click at [224, 118] on button "Download Resume" at bounding box center [216, 118] width 46 height 14
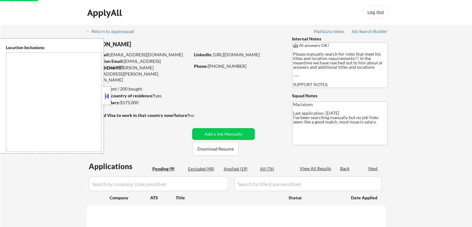
select select ""pending""
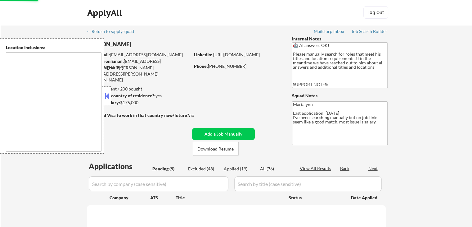
select select ""pending""
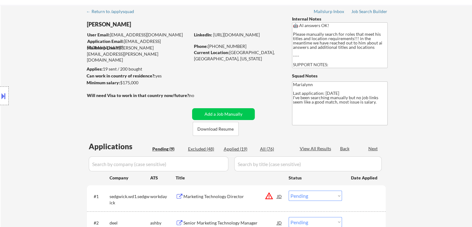
scroll to position [31, 0]
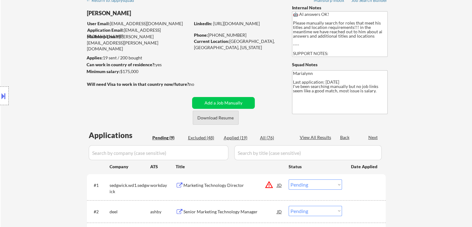
click at [216, 120] on button "Download Resume" at bounding box center [216, 118] width 46 height 14
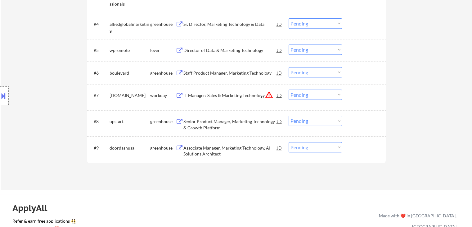
scroll to position [124, 0]
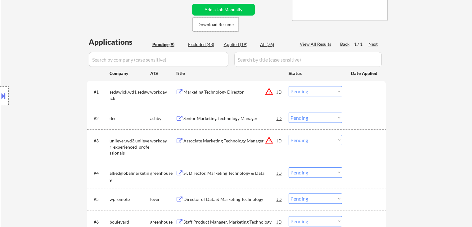
click at [226, 120] on div "Senior Marketing Technology Manager" at bounding box center [231, 118] width 94 height 6
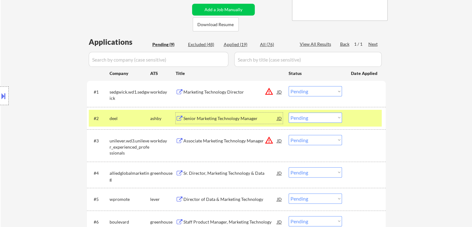
drag, startPoint x: 312, startPoint y: 115, endPoint x: 313, endPoint y: 119, distance: 4.0
click at [312, 116] on select "Choose an option... Pending Applied Excluded (Questions) Excluded (Expired) Exc…" at bounding box center [315, 117] width 53 height 10
click at [289, 112] on select "Choose an option... Pending Applied Excluded (Questions) Excluded (Expired) Exc…" at bounding box center [315, 117] width 53 height 10
select select ""pending""
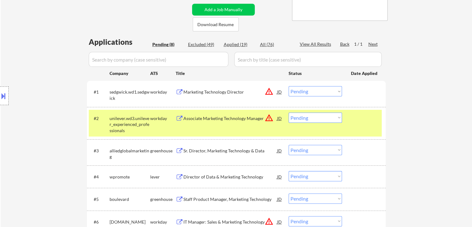
click at [135, 117] on div "unilever.wd3.unilever_experienced_professionals" at bounding box center [130, 124] width 41 height 18
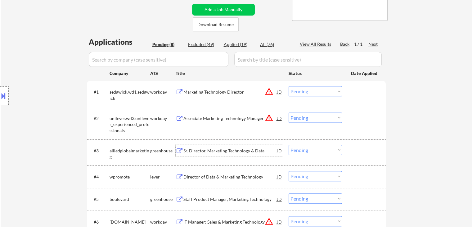
click at [243, 148] on div "Sr. Director, Marketing Technology & Data" at bounding box center [231, 151] width 94 height 6
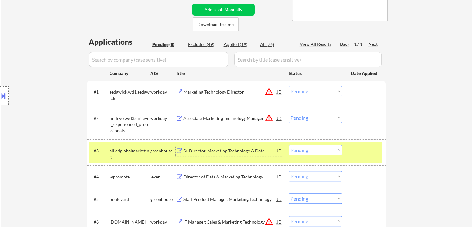
click at [314, 149] on select "Choose an option... Pending Applied Excluded (Questions) Excluded (Expired) Exc…" at bounding box center [315, 150] width 53 height 10
click at [289, 145] on select "Choose an option... Pending Applied Excluded (Questions) Excluded (Expired) Exc…" at bounding box center [315, 150] width 53 height 10
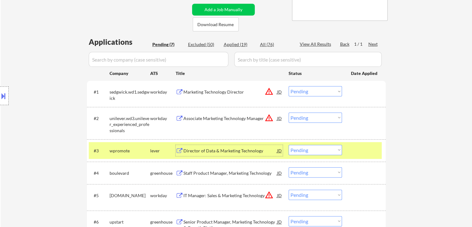
click at [227, 149] on div "Director of Data & Marketing Technology" at bounding box center [231, 151] width 94 height 6
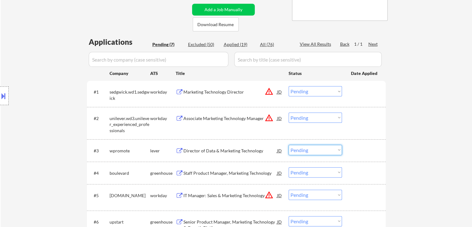
click at [312, 154] on select "Choose an option... Pending Applied Excluded (Questions) Excluded (Expired) Exc…" at bounding box center [315, 150] width 53 height 10
click at [289, 145] on select "Choose an option... Pending Applied Excluded (Questions) Excluded (Expired) Exc…" at bounding box center [315, 150] width 53 height 10
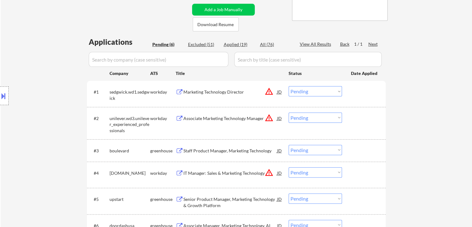
click at [245, 147] on div "Staff Product Manager, Marketing Technology" at bounding box center [231, 150] width 94 height 11
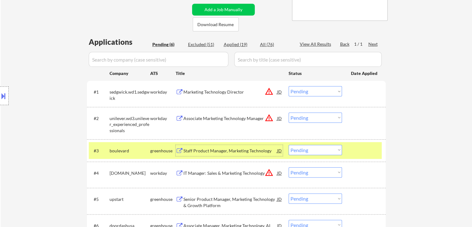
click at [297, 148] on select "Choose an option... Pending Applied Excluded (Questions) Excluded (Expired) Exc…" at bounding box center [315, 150] width 53 height 10
click at [289, 145] on select "Choose an option... Pending Applied Excluded (Questions) Excluded (Expired) Exc…" at bounding box center [315, 150] width 53 height 10
select select ""pending""
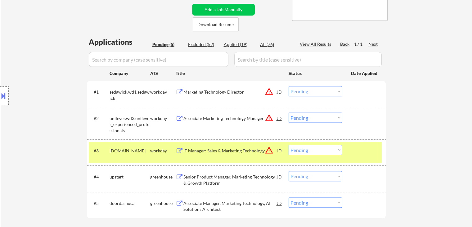
click at [165, 148] on div "workday" at bounding box center [162, 151] width 25 height 6
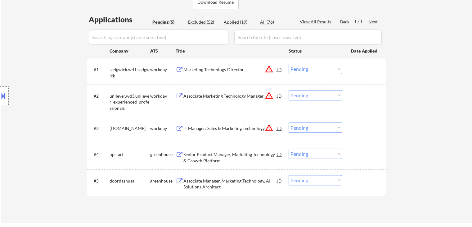
scroll to position [186, 0]
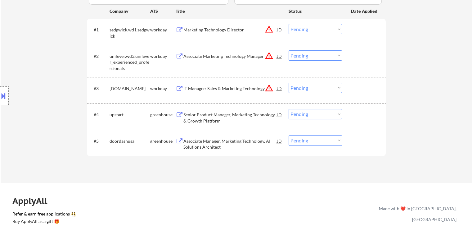
click at [243, 112] on div "Senior Product Manager, Marketing Technology & Growth Platform" at bounding box center [231, 117] width 94 height 12
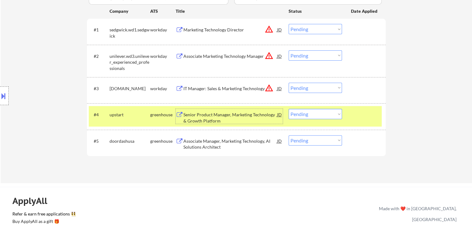
click at [311, 113] on select "Choose an option... Pending Applied Excluded (Questions) Excluded (Expired) Exc…" at bounding box center [315, 114] width 53 height 10
click at [289, 109] on select "Choose an option... Pending Applied Excluded (Questions) Excluded (Expired) Exc…" at bounding box center [315, 114] width 53 height 10
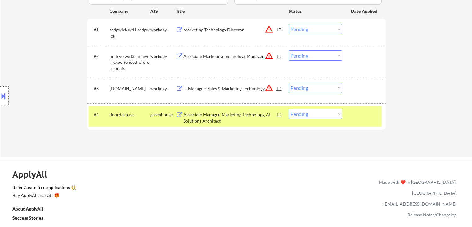
click at [198, 122] on div "Associate Manager, Marketing Technology, AI Solutions Architect" at bounding box center [231, 117] width 94 height 12
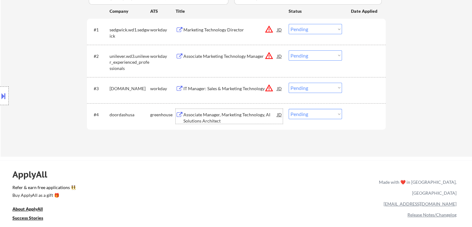
click at [303, 116] on select "Choose an option... Pending Applied Excluded (Questions) Excluded (Expired) Exc…" at bounding box center [315, 114] width 53 height 10
select select ""excluded__bad_match_""
click at [289, 109] on select "Choose an option... Pending Applied Excluded (Questions) Excluded (Expired) Exc…" at bounding box center [315, 114] width 53 height 10
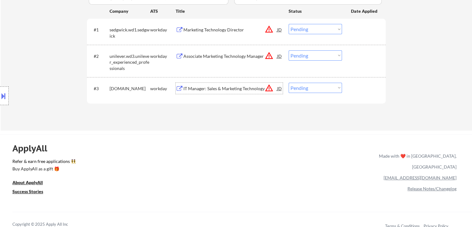
click at [231, 92] on div "IT Manager: Sales & Marketing Technology" at bounding box center [231, 88] width 94 height 11
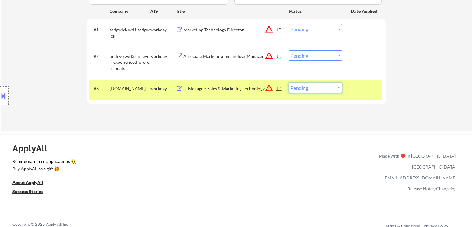
click at [301, 90] on select "Choose an option... Pending Applied Excluded (Questions) Excluded (Expired) Exc…" at bounding box center [315, 88] width 53 height 10
select select ""excluded__bad_match_""
click at [289, 83] on select "Choose an option... Pending Applied Excluded (Questions) Excluded (Expired) Exc…" at bounding box center [315, 88] width 53 height 10
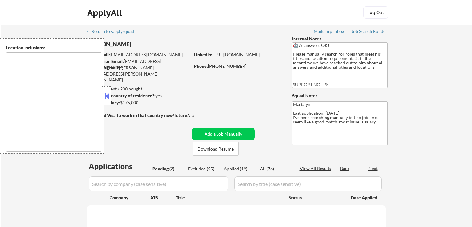
scroll to position [211, 0]
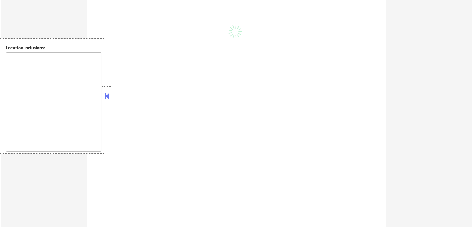
select select ""pending""
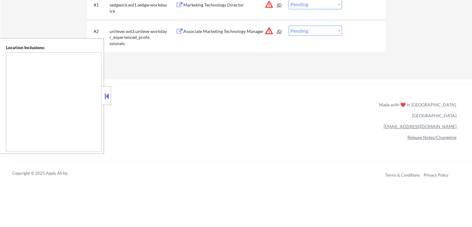
type textarea "[GEOGRAPHIC_DATA], [GEOGRAPHIC_DATA] [GEOGRAPHIC_DATA], [GEOGRAPHIC_DATA] [GEOG…"
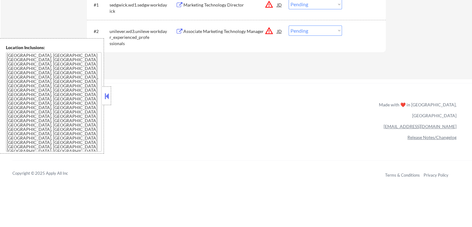
scroll to position [186, 0]
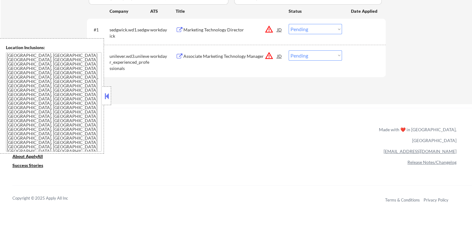
drag, startPoint x: 109, startPoint y: 95, endPoint x: 152, endPoint y: 105, distance: 44.6
click at [109, 95] on button at bounding box center [106, 95] width 7 height 9
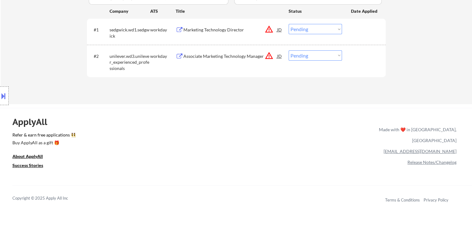
click at [217, 108] on div "ApplyAll Refer & earn free applications 👯‍♀️ Buy ApplyAll as a gift 🎁 About App…" at bounding box center [236, 156] width 472 height 97
click at [247, 54] on div "Associate Marketing Technology Manager" at bounding box center [231, 56] width 94 height 6
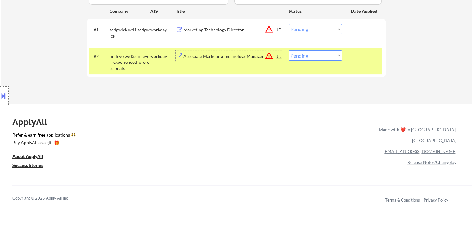
drag, startPoint x: 304, startPoint y: 52, endPoint x: 305, endPoint y: 56, distance: 4.1
click at [304, 52] on select "Choose an option... Pending Applied Excluded (Questions) Excluded (Expired) Exc…" at bounding box center [315, 55] width 53 height 10
select select ""excluded__bad_match_""
click at [289, 50] on select "Choose an option... Pending Applied Excluded (Questions) Excluded (Expired) Exc…" at bounding box center [315, 55] width 53 height 10
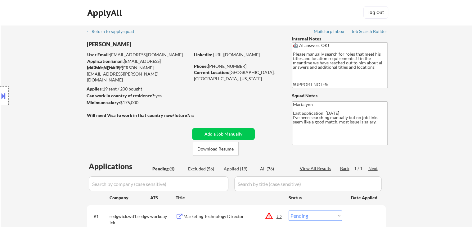
scroll to position [124, 0]
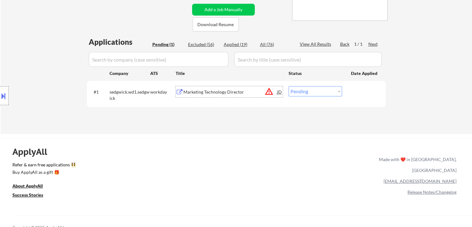
click at [220, 90] on div "Marketing Technology Director" at bounding box center [231, 92] width 94 height 6
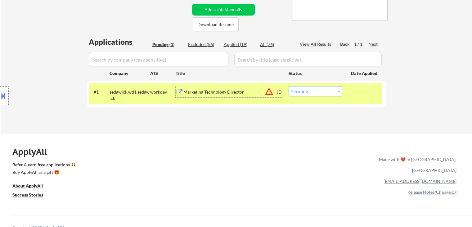
drag, startPoint x: 307, startPoint y: 92, endPoint x: 311, endPoint y: 96, distance: 5.5
click at [307, 93] on select "Choose an option... Pending Applied Excluded (Questions) Excluded (Expired) Exc…" at bounding box center [315, 91] width 53 height 10
select select ""excluded__expired_""
click at [289, 86] on select "Choose an option... Pending Applied Excluded (Questions) Excluded (Expired) Exc…" at bounding box center [315, 91] width 53 height 10
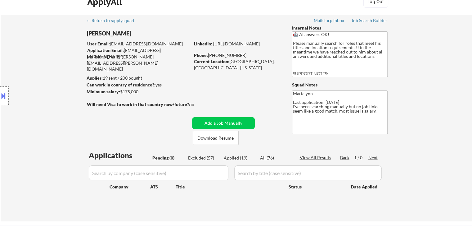
scroll to position [0, 0]
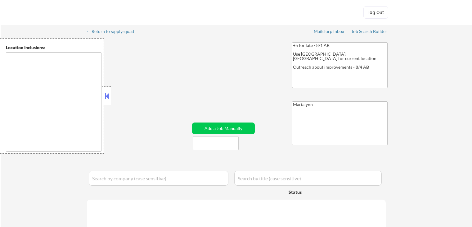
type textarea "[GEOGRAPHIC_DATA], [GEOGRAPHIC_DATA] [GEOGRAPHIC_DATA], [GEOGRAPHIC_DATA] [GEOG…"
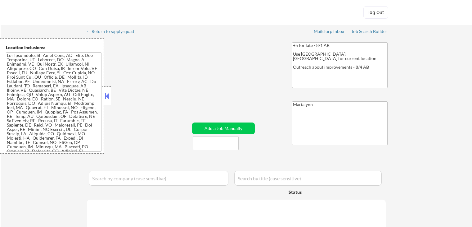
select select ""pending""
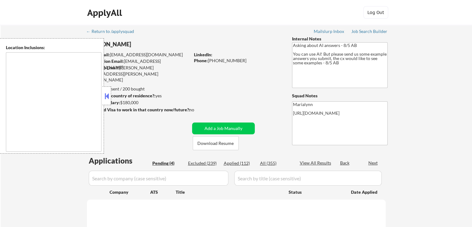
select select ""pending""
type textarea "[GEOGRAPHIC_DATA], [GEOGRAPHIC_DATA] [GEOGRAPHIC_DATA], [GEOGRAPHIC_DATA], [GEO…"
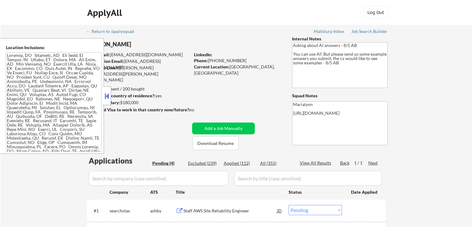
click at [107, 94] on button at bounding box center [106, 95] width 7 height 9
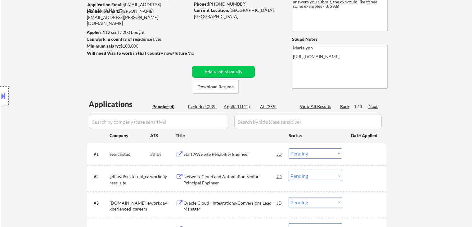
scroll to position [62, 0]
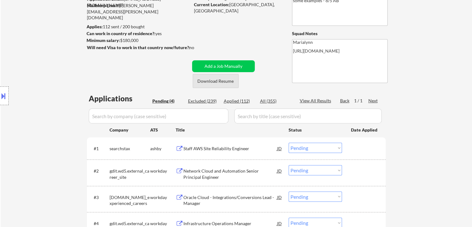
click at [226, 83] on button "Download Resume" at bounding box center [216, 81] width 46 height 14
click at [191, 146] on div "Staff AWS Site Reliability Engineer" at bounding box center [231, 148] width 94 height 6
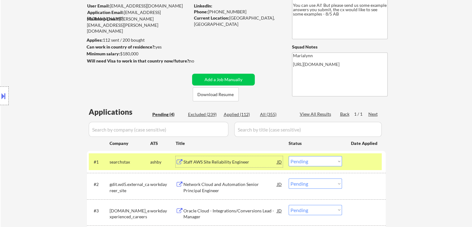
scroll to position [93, 0]
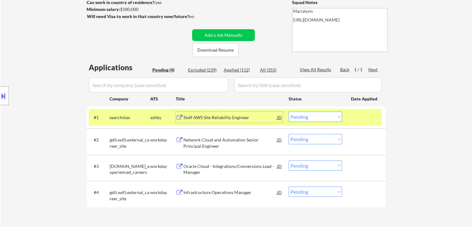
click at [308, 118] on select "Choose an option... Pending Applied Excluded (Questions) Excluded (Expired) Exc…" at bounding box center [315, 116] width 53 height 10
click at [289, 111] on select "Choose an option... Pending Applied Excluded (Questions) Excluded (Expired) Exc…" at bounding box center [315, 116] width 53 height 10
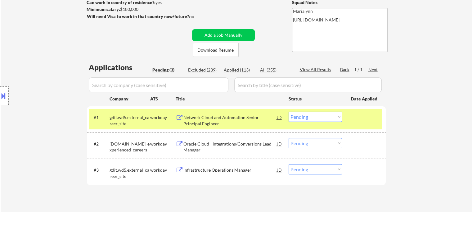
click at [204, 120] on div "Network Cloud and Automation Senior Principal Engineer" at bounding box center [231, 120] width 94 height 12
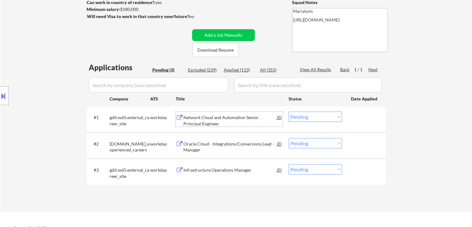
click at [311, 115] on select "Choose an option... Pending Applied Excluded (Questions) Excluded (Expired) Exc…" at bounding box center [315, 116] width 53 height 10
click at [289, 111] on select "Choose an option... Pending Applied Excluded (Questions) Excluded (Expired) Exc…" at bounding box center [315, 116] width 53 height 10
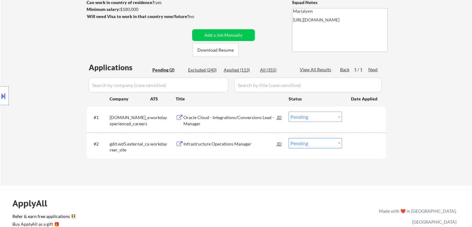
click at [221, 122] on div "Oracle Cloud - Integrations/Conversions Lead - Manager" at bounding box center [231, 120] width 94 height 12
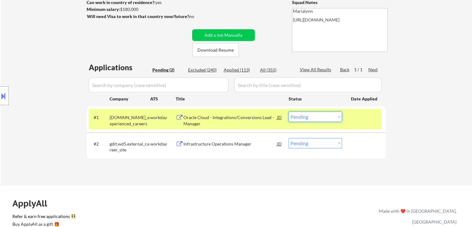
click at [305, 118] on select "Choose an option... Pending Applied Excluded (Questions) Excluded (Expired) Exc…" at bounding box center [315, 116] width 53 height 10
click at [289, 111] on select "Choose an option... Pending Applied Excluded (Questions) Excluded (Expired) Exc…" at bounding box center [315, 116] width 53 height 10
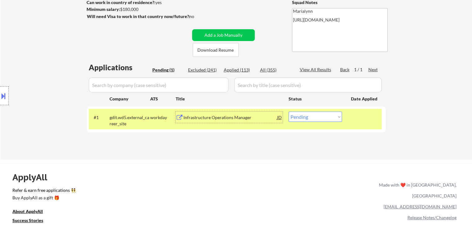
click at [242, 114] on div "Infrastructure Operations Manager" at bounding box center [231, 117] width 94 height 6
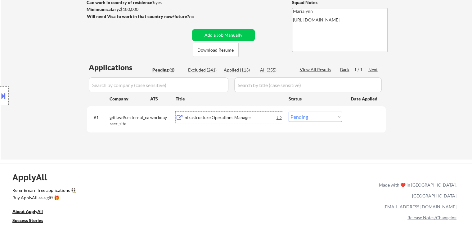
click at [302, 116] on select "Choose an option... Pending Applied Excluded (Questions) Excluded (Expired) Exc…" at bounding box center [315, 116] width 53 height 10
select select ""excluded__salary_""
click at [289, 111] on select "Choose an option... Pending Applied Excluded (Questions) Excluded (Expired) Exc…" at bounding box center [315, 116] width 53 height 10
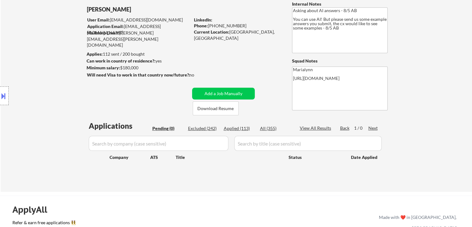
scroll to position [31, 0]
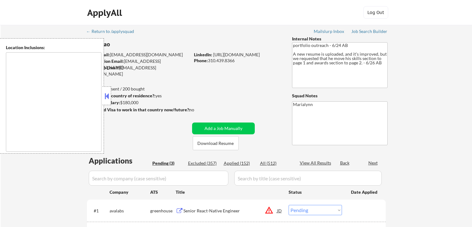
select select ""pending""
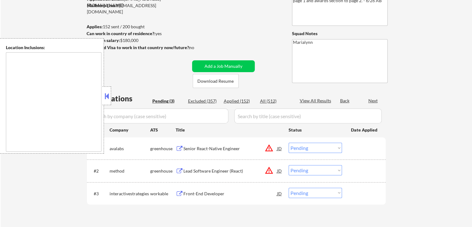
click at [108, 99] on button at bounding box center [106, 95] width 7 height 9
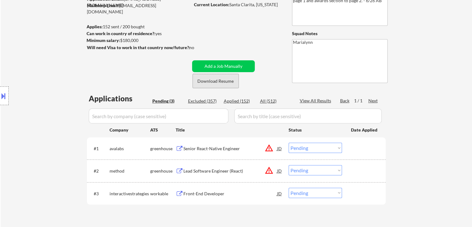
click at [230, 81] on button "Download Resume" at bounding box center [216, 81] width 46 height 14
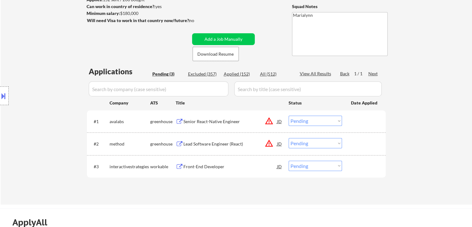
scroll to position [124, 0]
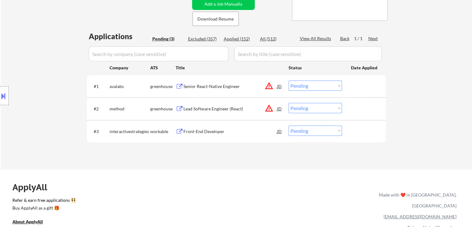
click at [211, 128] on div "Front-End Developer" at bounding box center [231, 130] width 94 height 11
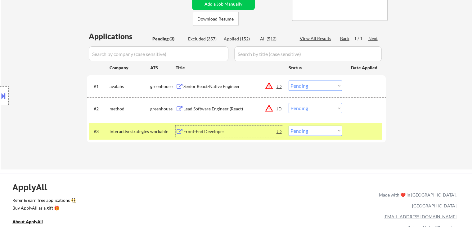
click at [305, 134] on select "Choose an option... Pending Applied Excluded (Questions) Excluded (Expired) Exc…" at bounding box center [315, 130] width 53 height 10
select select ""excluded__bad_match_""
click at [289, 125] on select "Choose an option... Pending Applied Excluded (Questions) Excluded (Expired) Exc…" at bounding box center [315, 130] width 53 height 10
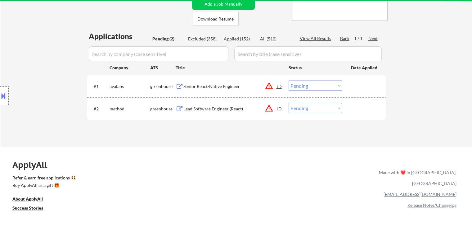
click at [207, 109] on div "Lead Software Engineer (React)" at bounding box center [231, 109] width 94 height 6
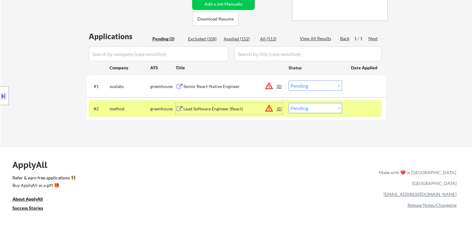
click at [306, 109] on select "Choose an option... Pending Applied Excluded (Questions) Excluded (Expired) Exc…" at bounding box center [315, 108] width 53 height 10
select select ""excluded__salary_""
click at [289, 103] on select "Choose an option... Pending Applied Excluded (Questions) Excluded (Expired) Exc…" at bounding box center [315, 108] width 53 height 10
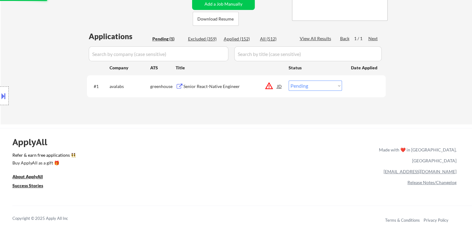
click at [199, 84] on div "Senior React-Native Engineer" at bounding box center [231, 86] width 94 height 6
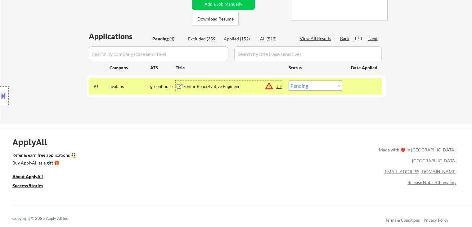
drag, startPoint x: 317, startPoint y: 84, endPoint x: 317, endPoint y: 90, distance: 5.9
click at [317, 84] on select "Choose an option... Pending Applied Excluded (Questions) Excluded (Expired) Exc…" at bounding box center [315, 85] width 53 height 10
select select ""excluded__salary_""
click at [289, 80] on select "Choose an option... Pending Applied Excluded (Questions) Excluded (Expired) Exc…" at bounding box center [315, 85] width 53 height 10
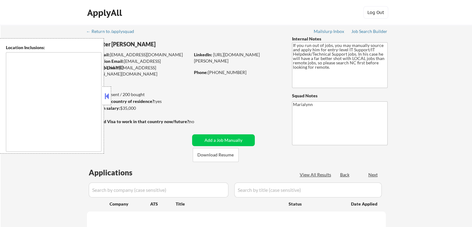
select select ""pending""
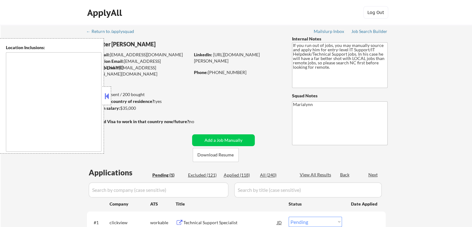
type textarea "Fayetteville, NC Hope Mills, NC Spring Lake, NC Eastover, NC Raeford, NC Rockfi…"
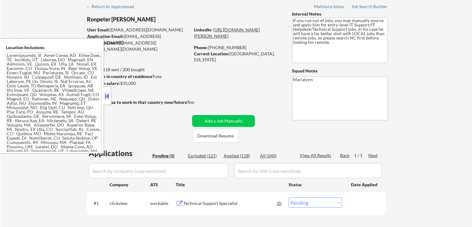
scroll to position [62, 0]
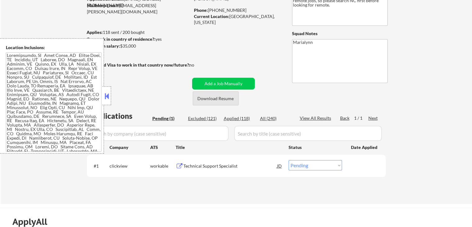
drag, startPoint x: 231, startPoint y: 100, endPoint x: 222, endPoint y: 110, distance: 13.0
click at [231, 100] on button "Download Resume" at bounding box center [216, 98] width 46 height 14
click at [203, 164] on div "Technical Support Specialist" at bounding box center [231, 166] width 94 height 6
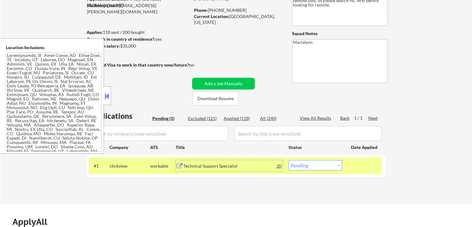
scroll to position [31, 0]
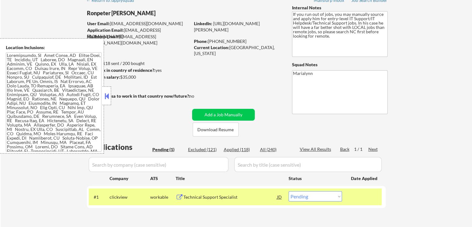
click at [107, 97] on button at bounding box center [106, 95] width 7 height 9
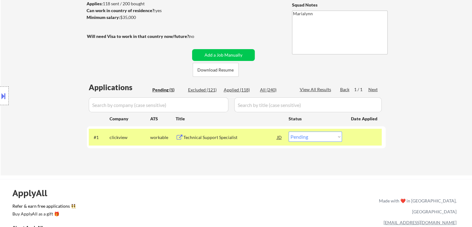
scroll to position [93, 0]
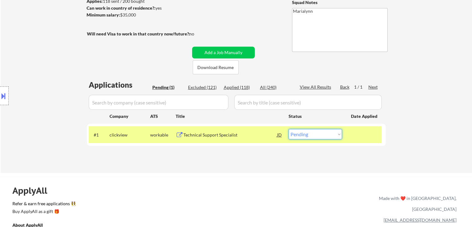
click at [313, 132] on select "Choose an option... Pending Applied Excluded (Questions) Excluded (Expired) Exc…" at bounding box center [315, 134] width 53 height 10
select select ""excluded""
click at [289, 129] on select "Choose an option... Pending Applied Excluded (Questions) Excluded (Expired) Exc…" at bounding box center [315, 134] width 53 height 10
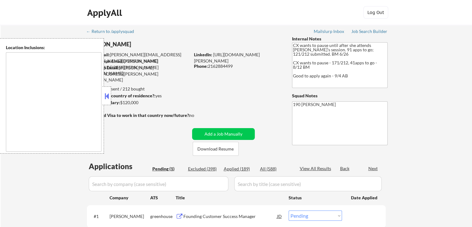
click at [109, 98] on button at bounding box center [106, 95] width 7 height 9
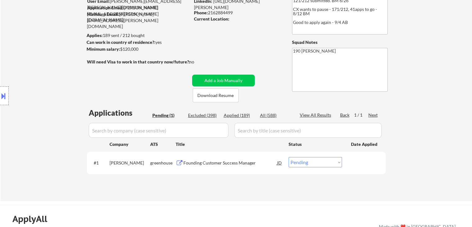
scroll to position [124, 0]
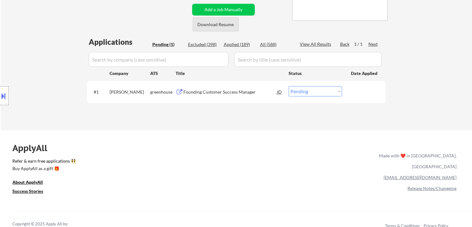
click at [209, 25] on button "Download Resume" at bounding box center [216, 24] width 46 height 14
click at [237, 96] on div "Founding Customer Success Manager" at bounding box center [231, 91] width 94 height 11
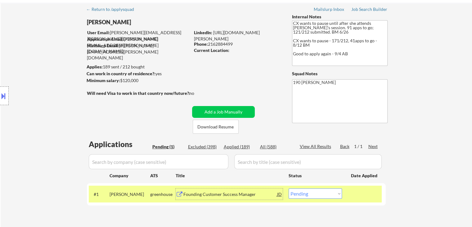
scroll to position [0, 0]
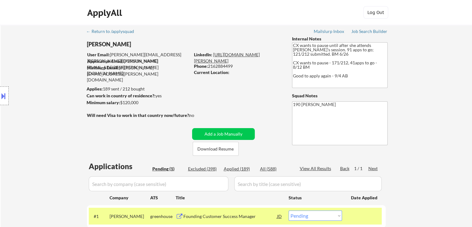
click at [241, 54] on link "[URL][DOMAIN_NAME][PERSON_NAME]" at bounding box center [227, 57] width 66 height 11
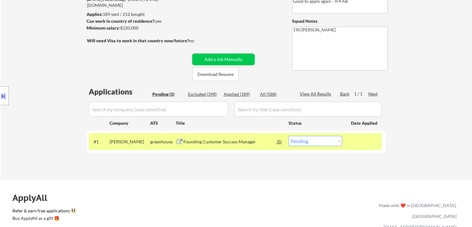
scroll to position [155, 0]
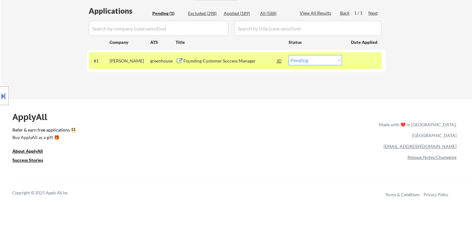
click at [310, 57] on select "Choose an option... Pending Applied Excluded (Questions) Excluded (Expired) Exc…" at bounding box center [315, 60] width 53 height 10
select select ""applied""
click at [289, 55] on select "Choose an option... Pending Applied Excluded (Questions) Excluded (Expired) Exc…" at bounding box center [315, 60] width 53 height 10
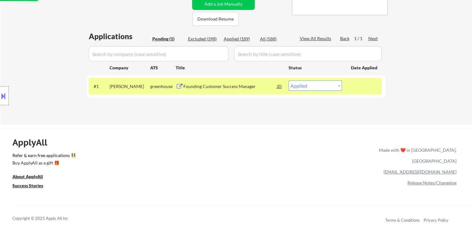
scroll to position [93, 0]
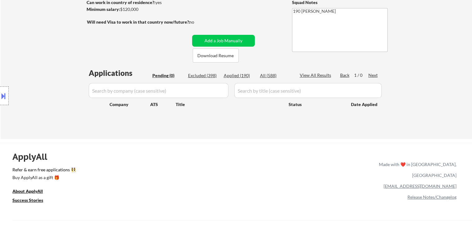
click at [232, 71] on div "Applications Pending (0) Excluded (398) Applied (190) All (588) View All Result…" at bounding box center [236, 97] width 299 height 59
click at [230, 76] on div "Applied (190)" at bounding box center [239, 75] width 31 height 6
click at [240, 75] on div "Applied (190)" at bounding box center [239, 75] width 31 height 6
select select ""applied""
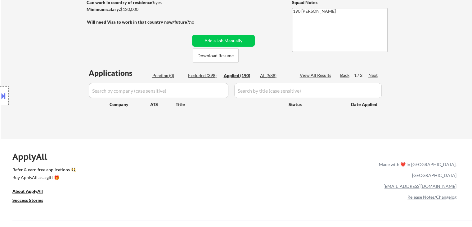
select select ""applied""
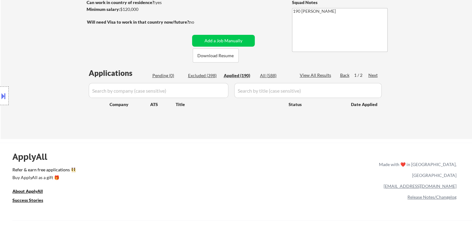
select select ""applied""
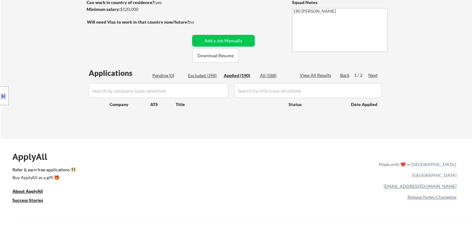
select select ""applied""
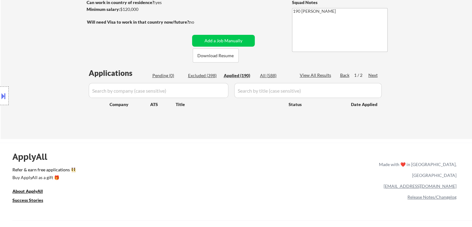
select select ""applied""
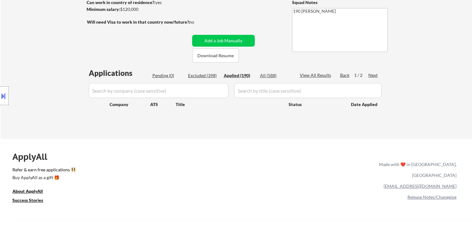
select select ""applied""
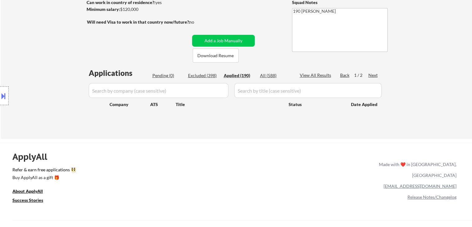
select select ""applied""
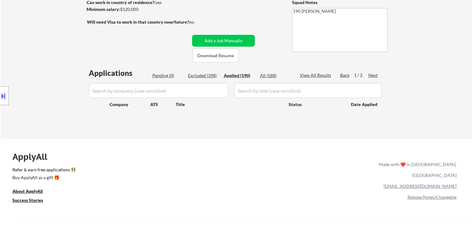
select select ""applied""
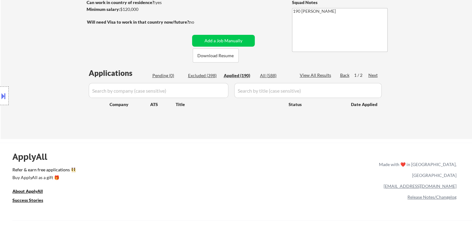
select select ""applied""
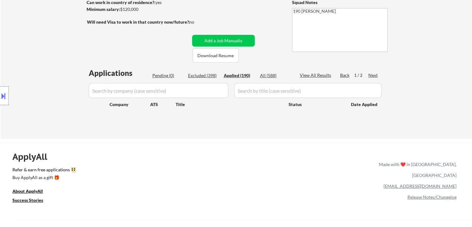
select select ""applied""
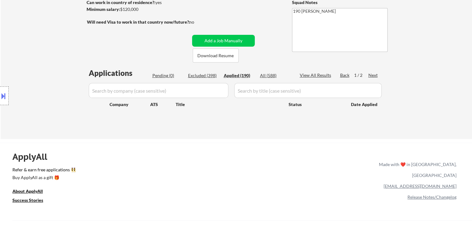
select select ""applied""
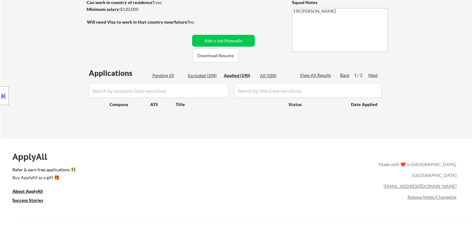
select select ""applied""
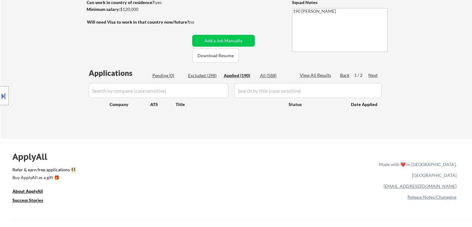
select select ""applied""
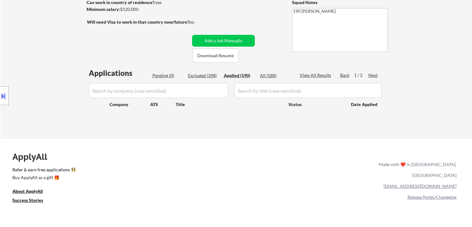
select select ""applied""
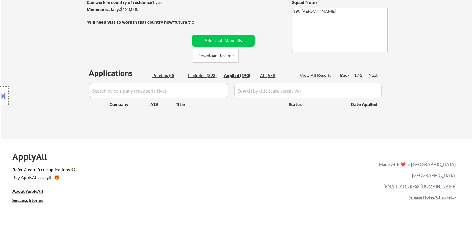
select select ""applied""
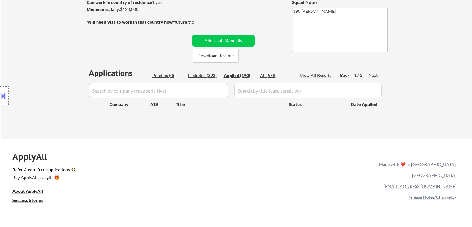
select select ""applied""
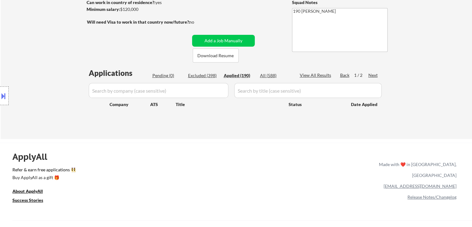
select select ""applied""
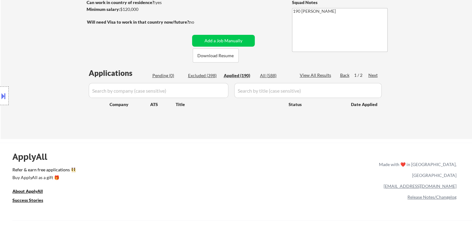
select select ""applied""
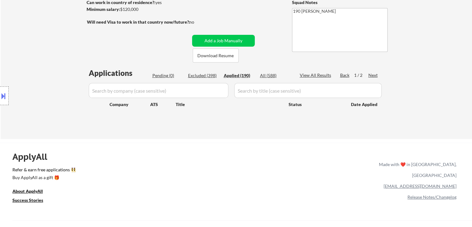
select select ""applied""
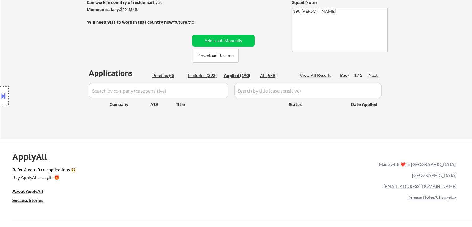
select select ""applied""
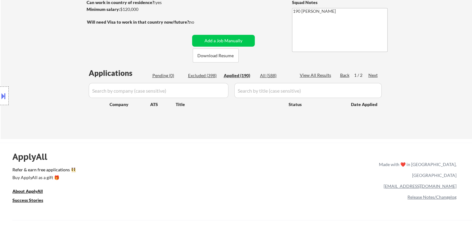
select select ""applied""
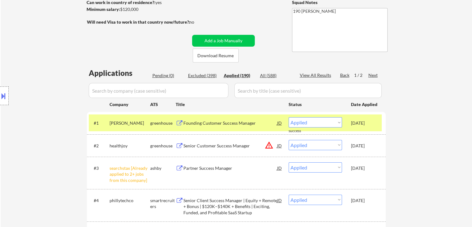
click at [130, 125] on div "mento" at bounding box center [130, 123] width 41 height 6
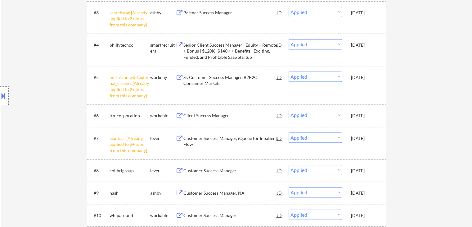
scroll to position [311, 0]
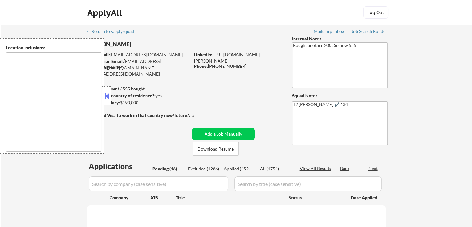
type textarea "[GEOGRAPHIC_DATA], [GEOGRAPHIC_DATA] [GEOGRAPHIC_DATA], [GEOGRAPHIC_DATA] [GEOG…"
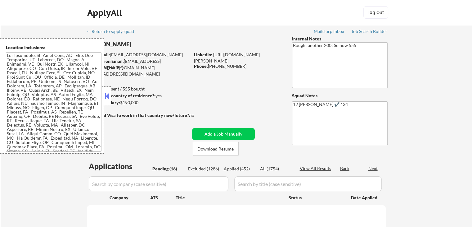
select select ""pending""
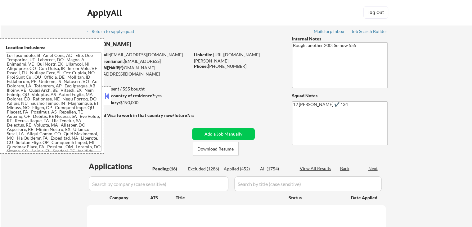
select select ""pending""
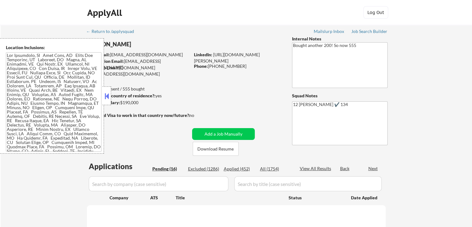
select select ""pending""
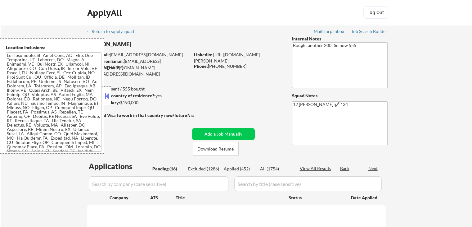
select select ""pending""
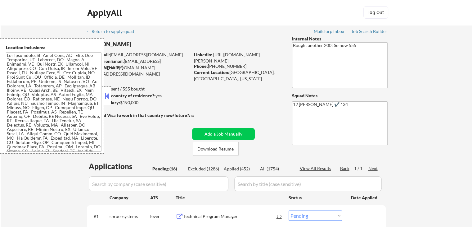
click at [111, 94] on body "← Return to /applysquad Mailslurp Inbox Job Search Builder [PERSON_NAME] User E…" at bounding box center [236, 113] width 472 height 227
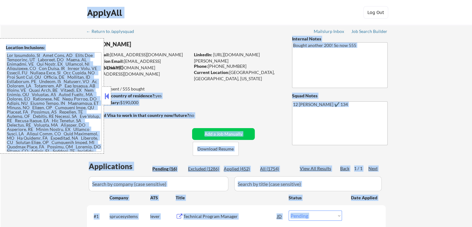
click at [106, 100] on button at bounding box center [106, 95] width 7 height 9
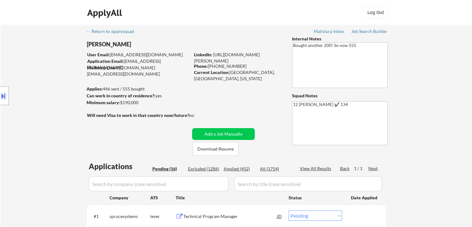
drag, startPoint x: 149, startPoint y: 75, endPoint x: 156, endPoint y: 75, distance: 7.2
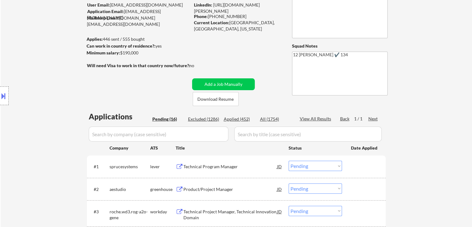
scroll to position [124, 0]
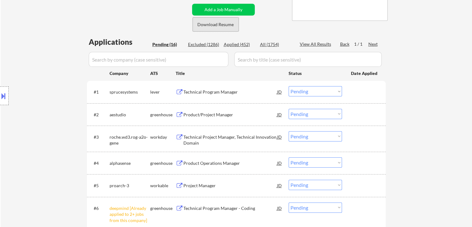
drag, startPoint x: 221, startPoint y: 26, endPoint x: 220, endPoint y: 56, distance: 30.2
click at [221, 26] on button "Download Resume" at bounding box center [216, 24] width 46 height 14
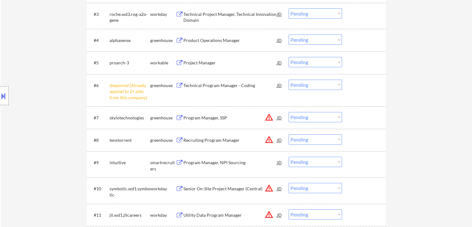
scroll to position [248, 0]
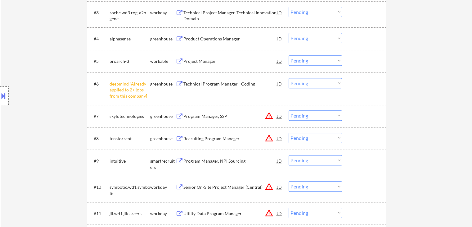
click at [306, 81] on select "Choose an option... Pending Applied Excluded (Questions) Excluded (Expired) Exc…" at bounding box center [315, 83] width 53 height 10
click at [289, 78] on select "Choose an option... Pending Applied Excluded (Questions) Excluded (Expired) Exc…" at bounding box center [315, 83] width 53 height 10
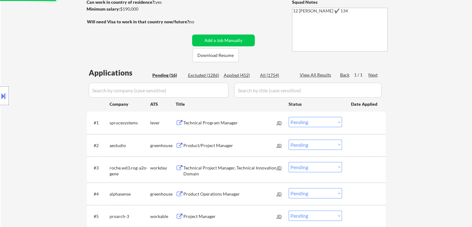
select select ""pending""
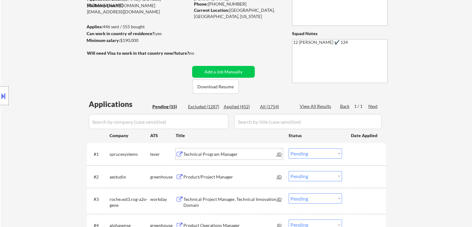
click at [219, 157] on div "Technical Program Manager" at bounding box center [231, 153] width 94 height 11
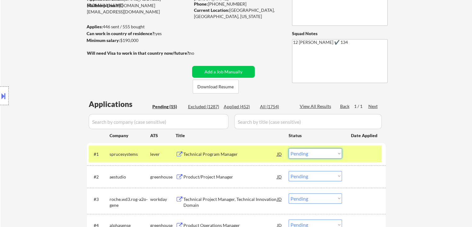
click at [314, 151] on select "Choose an option... Pending Applied Excluded (Questions) Excluded (Expired) Exc…" at bounding box center [315, 153] width 53 height 10
click at [289, 148] on select "Choose an option... Pending Applied Excluded (Questions) Excluded (Expired) Exc…" at bounding box center [315, 153] width 53 height 10
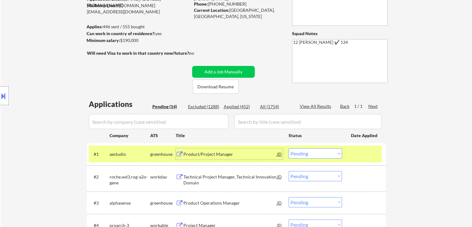
click at [216, 157] on div "Product/Project Manager" at bounding box center [231, 154] width 94 height 6
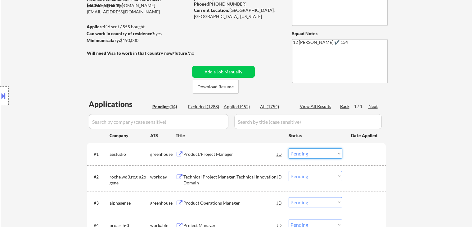
drag, startPoint x: 317, startPoint y: 152, endPoint x: 314, endPoint y: 150, distance: 3.3
click at [317, 152] on select "Choose an option... Pending Applied Excluded (Questions) Excluded (Expired) Exc…" at bounding box center [315, 153] width 53 height 10
click at [289, 148] on select "Choose an option... Pending Applied Excluded (Questions) Excluded (Expired) Exc…" at bounding box center [315, 153] width 53 height 10
select select ""pending""
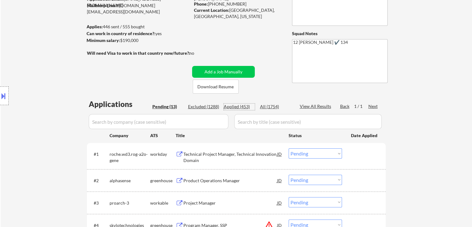
click at [238, 107] on div "Applied (453)" at bounding box center [239, 106] width 31 height 6
select select ""applied""
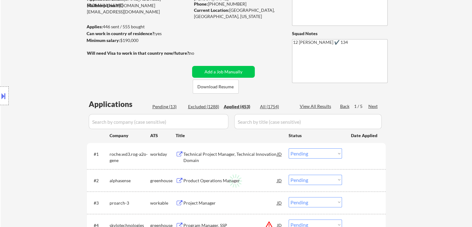
select select ""applied""
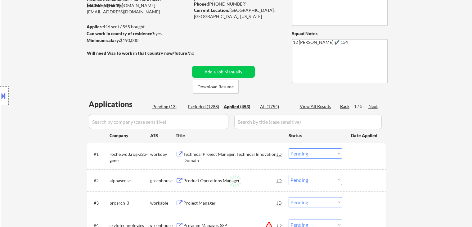
select select ""applied""
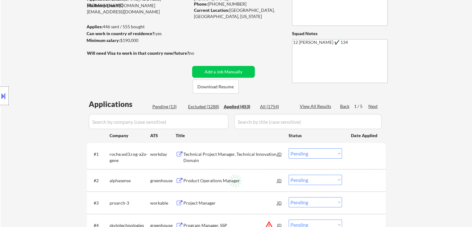
select select ""applied""
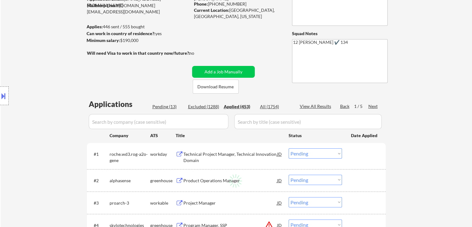
select select ""applied""
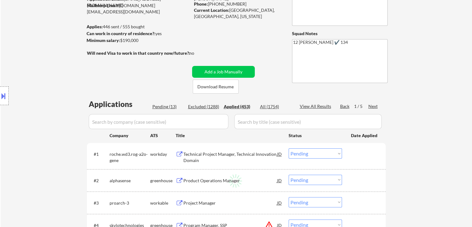
select select ""applied""
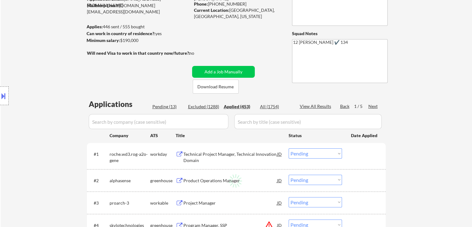
select select ""applied""
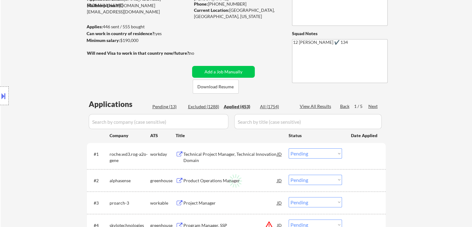
select select ""applied""
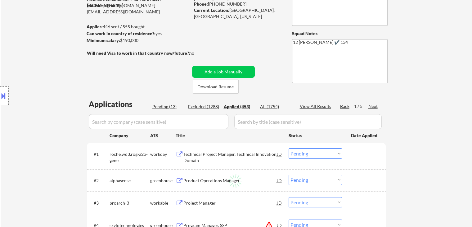
select select ""applied""
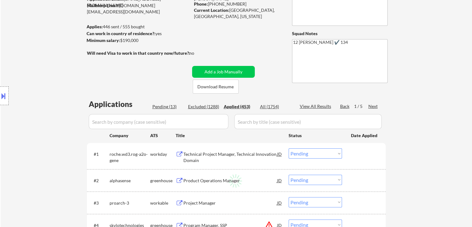
select select ""applied""
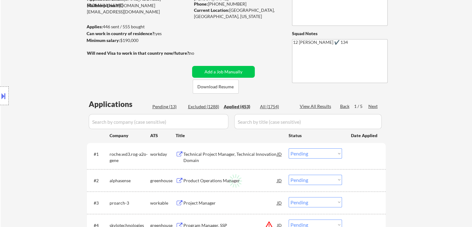
select select ""applied""
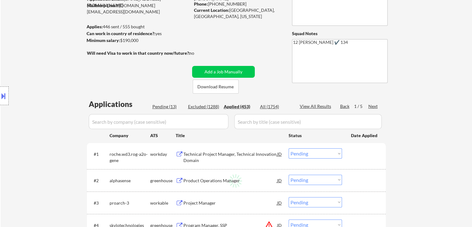
select select ""applied""
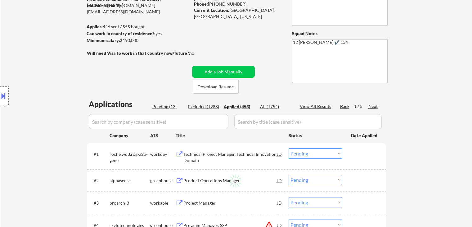
select select ""applied""
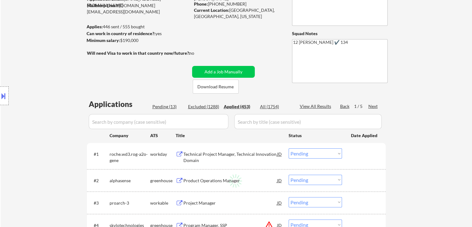
select select ""applied""
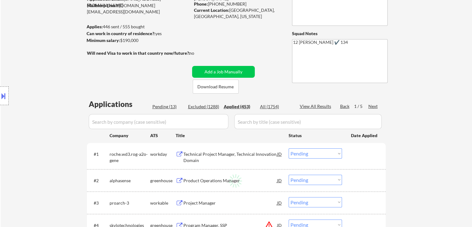
select select ""applied""
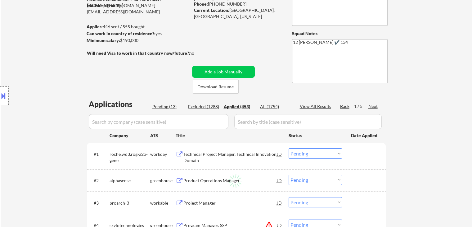
select select ""applied""
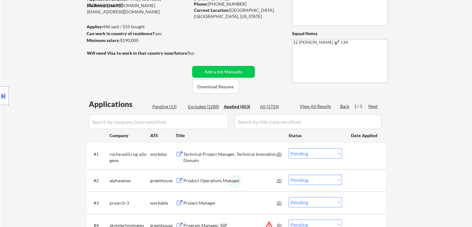
select select ""applied""
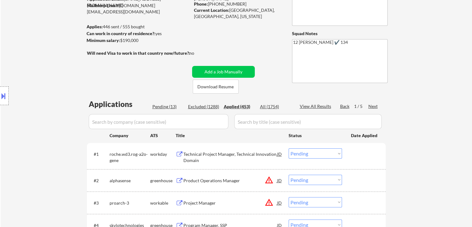
select select ""applied""
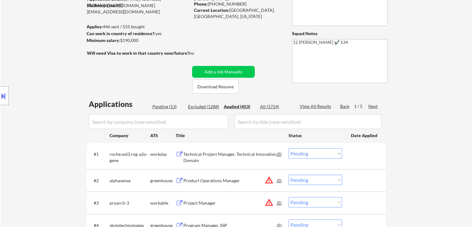
select select ""applied""
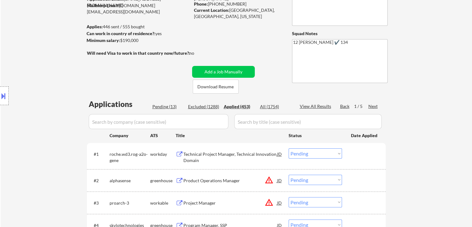
select select ""applied""
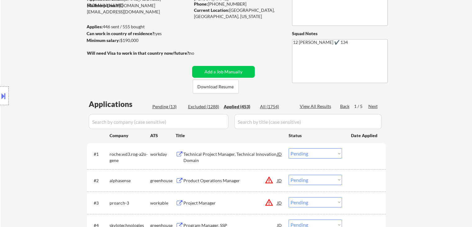
select select ""applied""
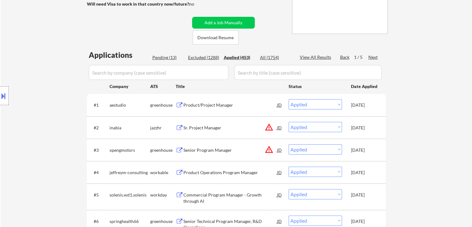
scroll to position [93, 0]
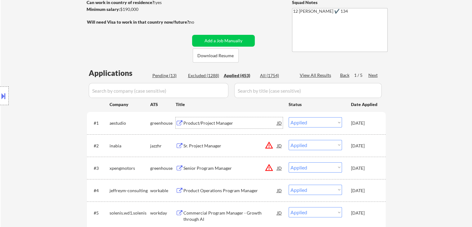
click at [222, 120] on div "Product/Project Manager" at bounding box center [231, 123] width 94 height 6
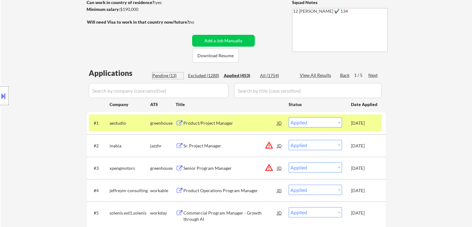
click at [168, 73] on div "Pending (13)" at bounding box center [167, 75] width 31 height 6
select select ""pending""
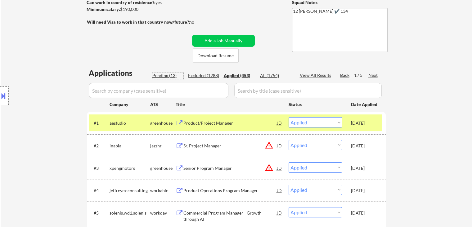
select select ""pending""
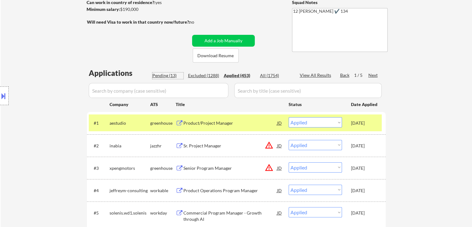
select select ""pending""
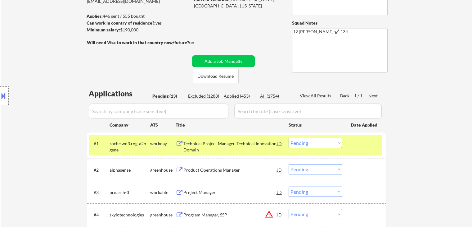
scroll to position [124, 0]
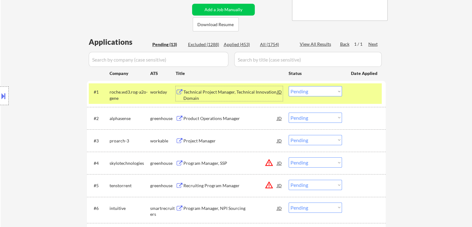
click at [238, 94] on div "Technical Project Manager, Technical Innovation Domain" at bounding box center [231, 95] width 94 height 12
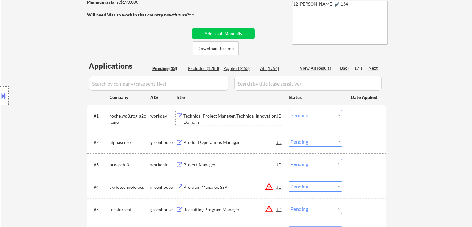
scroll to position [155, 0]
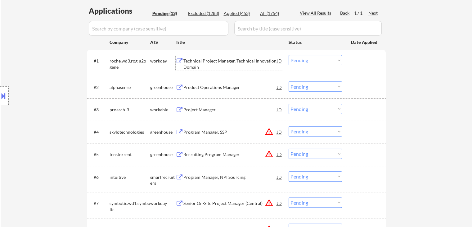
click at [306, 60] on select "Choose an option... Pending Applied Excluded (Questions) Excluded (Expired) Exc…" at bounding box center [315, 60] width 53 height 10
click at [289, 55] on select "Choose an option... Pending Applied Excluded (Questions) Excluded (Expired) Exc…" at bounding box center [315, 60] width 53 height 10
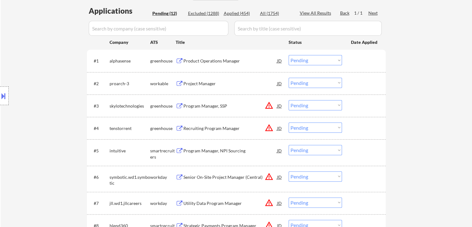
click at [202, 59] on div "Product Operations Manager" at bounding box center [231, 61] width 94 height 6
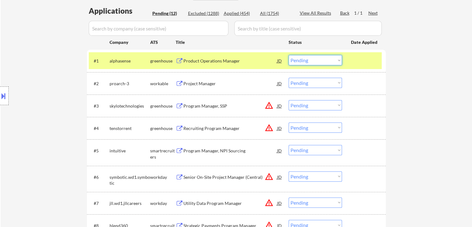
drag, startPoint x: 310, startPoint y: 61, endPoint x: 310, endPoint y: 65, distance: 3.7
click at [310, 61] on select "Choose an option... Pending Applied Excluded (Questions) Excluded (Expired) Exc…" at bounding box center [315, 60] width 53 height 10
click at [289, 55] on select "Choose an option... Pending Applied Excluded (Questions) Excluded (Expired) Exc…" at bounding box center [315, 60] width 53 height 10
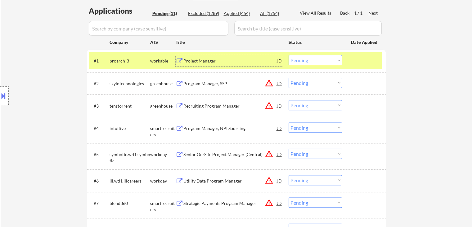
click at [199, 62] on div "Project Manager" at bounding box center [231, 61] width 94 height 6
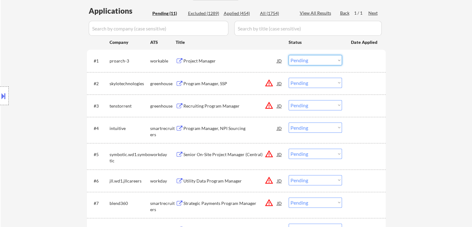
click at [312, 55] on select "Choose an option... Pending Applied Excluded (Questions) Excluded (Expired) Exc…" at bounding box center [315, 60] width 53 height 10
click at [289, 55] on select "Choose an option... Pending Applied Excluded (Questions) Excluded (Expired) Exc…" at bounding box center [315, 60] width 53 height 10
select select ""pending""
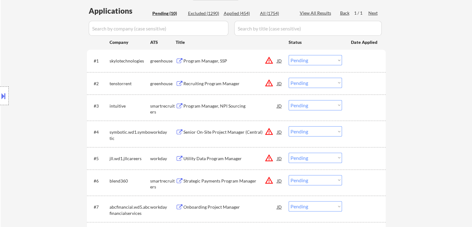
click at [238, 103] on div "Program Manager, NPI Sourcing" at bounding box center [231, 106] width 94 height 6
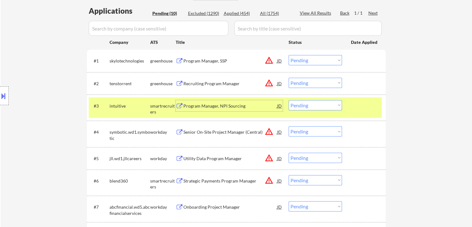
click at [306, 107] on select "Choose an option... Pending Applied Excluded (Questions) Excluded (Expired) Exc…" at bounding box center [315, 105] width 53 height 10
click at [289, 100] on select "Choose an option... Pending Applied Excluded (Questions) Excluded (Expired) Exc…" at bounding box center [315, 105] width 53 height 10
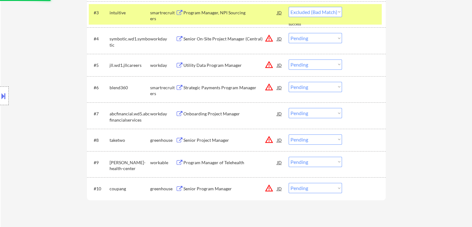
select select ""pending""
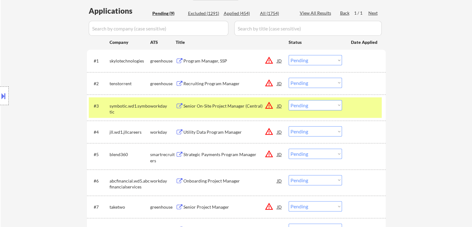
drag, startPoint x: 158, startPoint y: 105, endPoint x: 162, endPoint y: 105, distance: 3.4
click at [159, 105] on div "workday" at bounding box center [162, 106] width 25 height 6
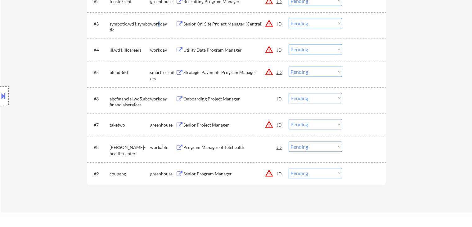
scroll to position [279, 0]
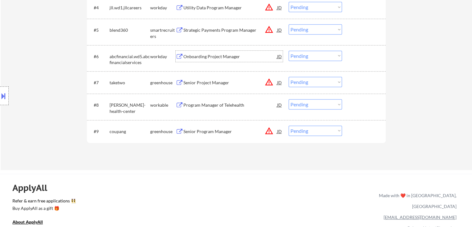
click at [199, 56] on div "Onboarding Project Manager" at bounding box center [231, 56] width 94 height 6
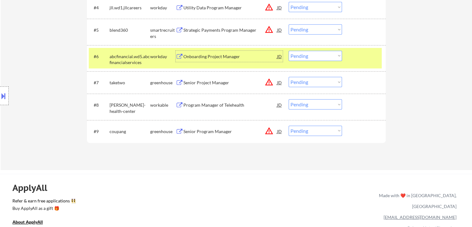
click at [302, 58] on select "Choose an option... Pending Applied Excluded (Questions) Excluded (Expired) Exc…" at bounding box center [315, 56] width 53 height 10
click at [289, 51] on select "Choose an option... Pending Applied Excluded (Questions) Excluded (Expired) Exc…" at bounding box center [315, 56] width 53 height 10
select select ""pending""
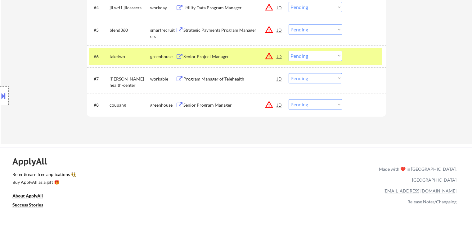
click at [151, 57] on div "greenhouse" at bounding box center [162, 56] width 25 height 6
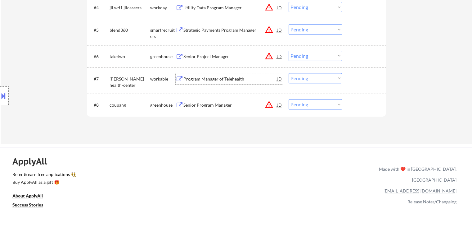
click at [227, 78] on div "Program Manager of Telehealth" at bounding box center [231, 79] width 94 height 6
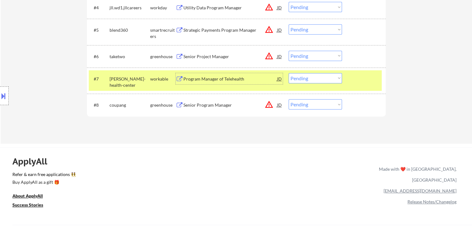
click at [294, 80] on select "Choose an option... Pending Applied Excluded (Questions) Excluded (Expired) Exc…" at bounding box center [315, 78] width 53 height 10
click at [289, 73] on select "Choose an option... Pending Applied Excluded (Questions) Excluded (Expired) Exc…" at bounding box center [315, 78] width 53 height 10
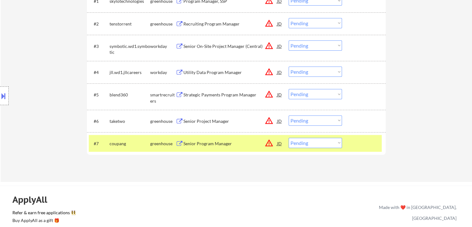
scroll to position [217, 0]
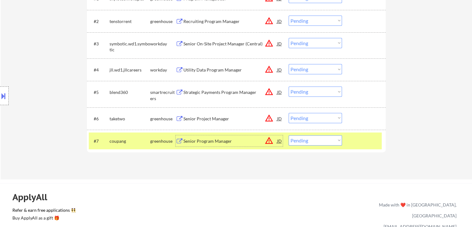
click at [193, 141] on div "Senior Program Manager" at bounding box center [231, 141] width 94 height 6
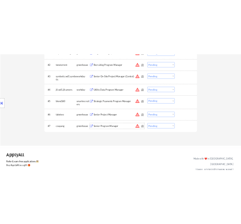
scroll to position [155, 0]
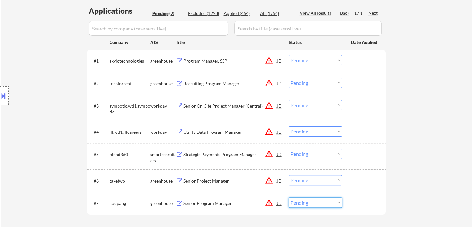
click at [327, 203] on select "Choose an option... Pending Applied Excluded (Questions) Excluded (Expired) Exc…" at bounding box center [315, 202] width 53 height 10
select select ""excluded__bad_match_""
click at [289, 197] on select "Choose an option... Pending Applied Excluded (Questions) Excluded (Expired) Exc…" at bounding box center [315, 202] width 53 height 10
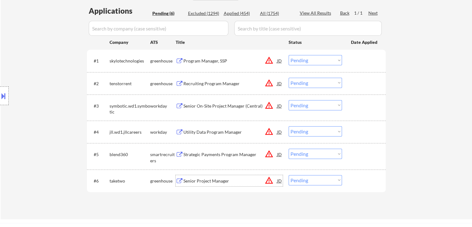
click at [196, 180] on div "Senior Project Manager" at bounding box center [231, 181] width 94 height 6
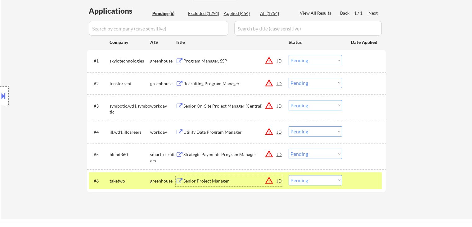
click at [304, 179] on select "Choose an option... Pending Applied Excluded (Questions) Excluded (Expired) Exc…" at bounding box center [315, 180] width 53 height 10
select select ""excluded__bad_match_""
click at [289, 175] on select "Choose an option... Pending Applied Excluded (Questions) Excluded (Expired) Exc…" at bounding box center [315, 180] width 53 height 10
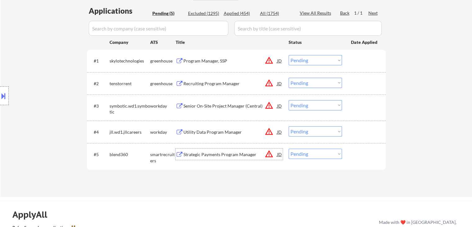
click at [219, 156] on div "Strategic Payments Program Manager" at bounding box center [231, 154] width 94 height 6
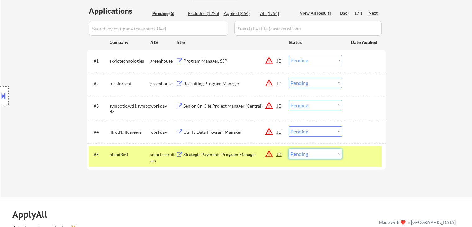
click at [318, 155] on select "Choose an option... Pending Applied Excluded (Questions) Excluded (Expired) Exc…" at bounding box center [315, 153] width 53 height 10
select select ""excluded__bad_match_""
click at [289, 148] on select "Choose an option... Pending Applied Excluded (Questions) Excluded (Expired) Exc…" at bounding box center [315, 153] width 53 height 10
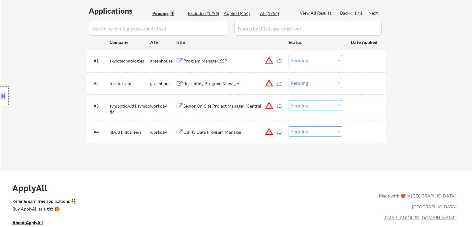
click at [210, 131] on div "Utility Data Program Manager" at bounding box center [231, 132] width 94 height 6
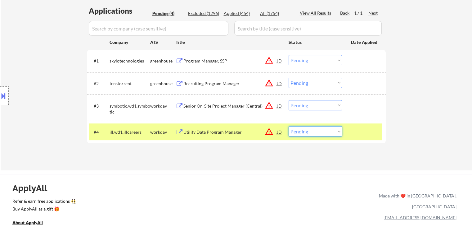
click at [301, 131] on select "Choose an option... Pending Applied Excluded (Questions) Excluded (Expired) Exc…" at bounding box center [315, 131] width 53 height 10
select select ""excluded__bad_match_""
click at [289, 126] on select "Choose an option... Pending Applied Excluded (Questions) Excluded (Expired) Exc…" at bounding box center [315, 131] width 53 height 10
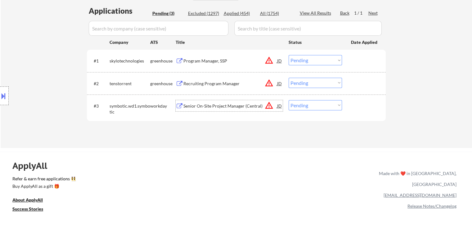
click at [202, 107] on div "Senior On-Site Project Manager (Central)" at bounding box center [231, 106] width 94 height 6
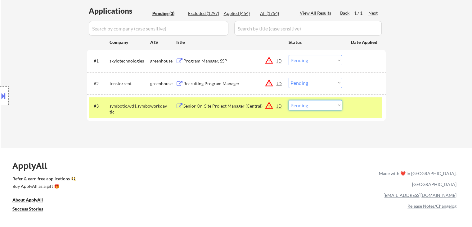
click at [305, 107] on select "Choose an option... Pending Applied Excluded (Questions) Excluded (Expired) Exc…" at bounding box center [315, 105] width 53 height 10
click at [305, 106] on select "Choose an option... Pending Applied Excluded (Questions) Excluded (Expired) Exc…" at bounding box center [315, 105] width 53 height 10
select select ""excluded__location_""
click at [289, 100] on select "Choose an option... Pending Applied Excluded (Questions) Excluded (Expired) Exc…" at bounding box center [315, 105] width 53 height 10
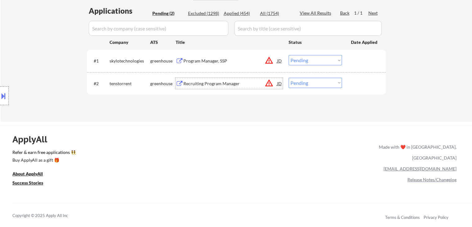
click at [220, 82] on div "Recruiting Program Manager" at bounding box center [231, 83] width 94 height 6
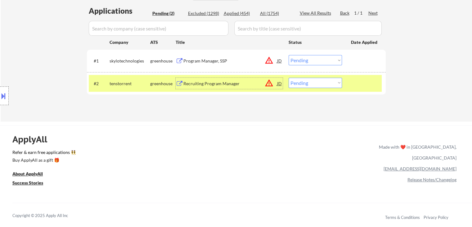
click at [325, 87] on select "Choose an option... Pending Applied Excluded (Questions) Excluded (Expired) Exc…" at bounding box center [315, 83] width 53 height 10
select select ""excluded__bad_match_""
click at [289, 78] on select "Choose an option... Pending Applied Excluded (Questions) Excluded (Expired) Exc…" at bounding box center [315, 83] width 53 height 10
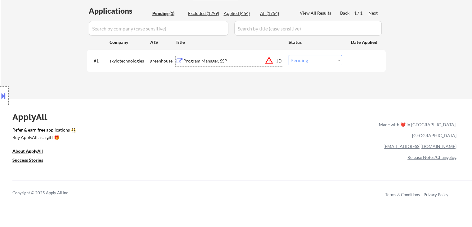
click at [217, 57] on div "Program Manager, SSP" at bounding box center [231, 60] width 94 height 11
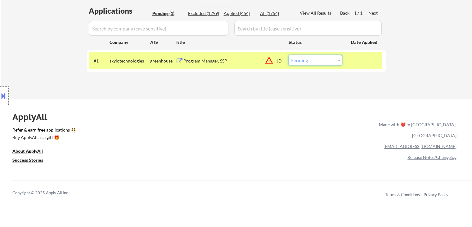
click at [323, 56] on select "Choose an option... Pending Applied Excluded (Questions) Excluded (Expired) Exc…" at bounding box center [315, 60] width 53 height 10
click at [289, 55] on select "Choose an option... Pending Applied Excluded (Questions) Excluded (Expired) Exc…" at bounding box center [315, 60] width 53 height 10
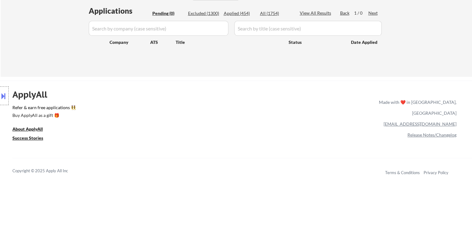
click at [243, 15] on div "Applied (454)" at bounding box center [239, 13] width 31 height 6
select select ""applied""
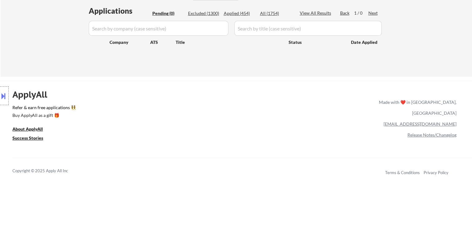
select select ""applied""
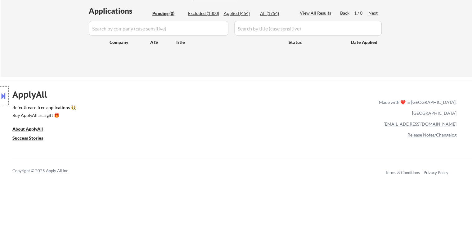
select select ""applied""
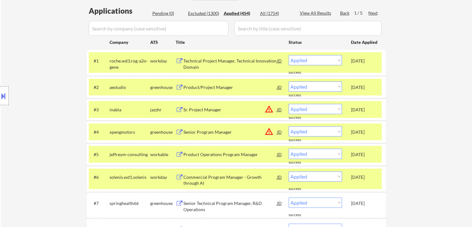
select select ""applied""
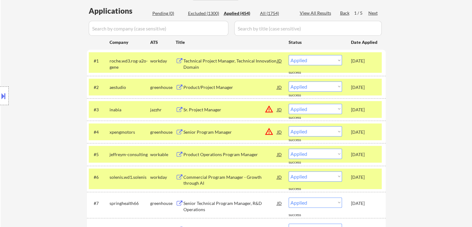
select select ""applied""
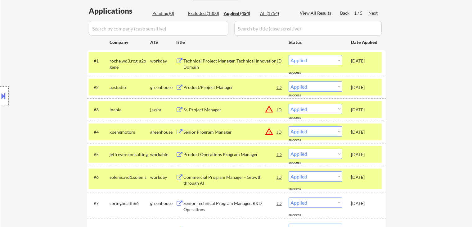
select select ""applied""
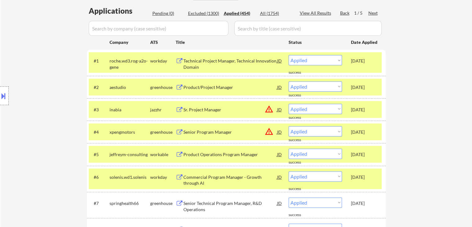
select select ""applied""
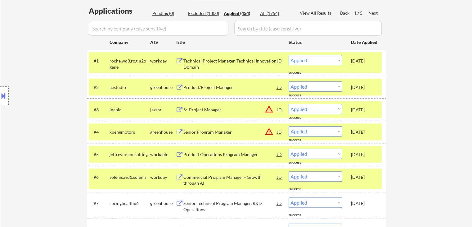
select select ""applied""
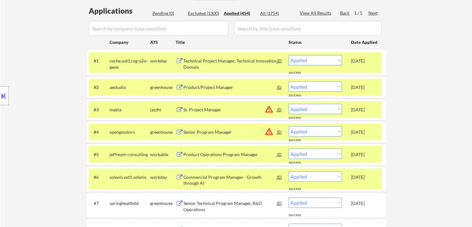
select select ""applied""
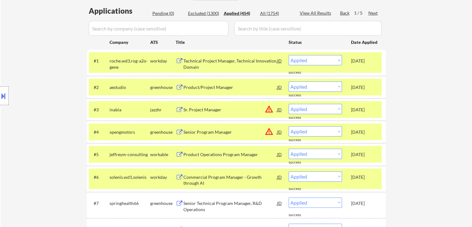
select select ""applied""
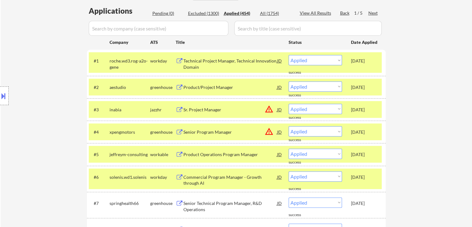
select select ""applied""
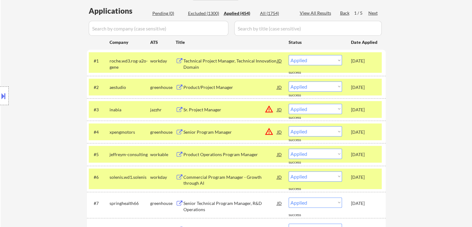
select select ""applied""
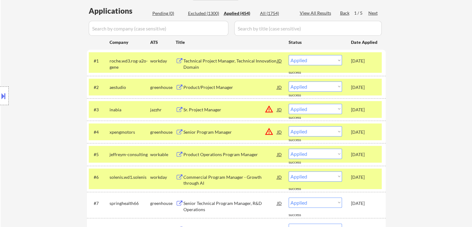
select select ""applied""
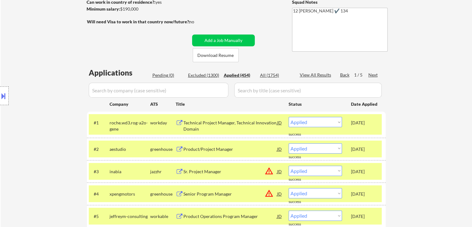
scroll to position [89, 0]
